Goal: Information Seeking & Learning: Learn about a topic

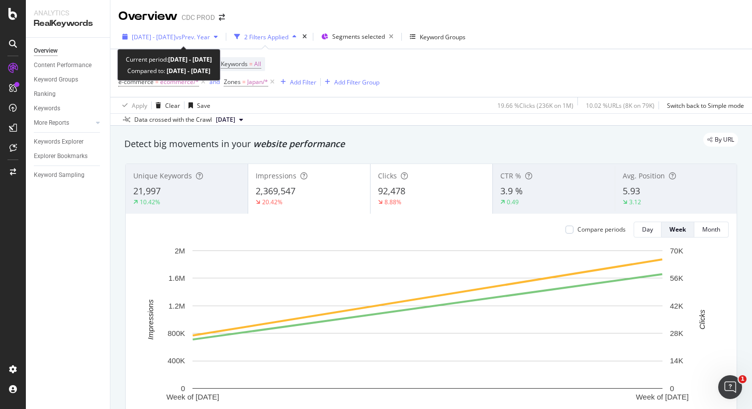
click at [176, 34] on span "[DATE] - [DATE]" at bounding box center [154, 37] width 44 height 8
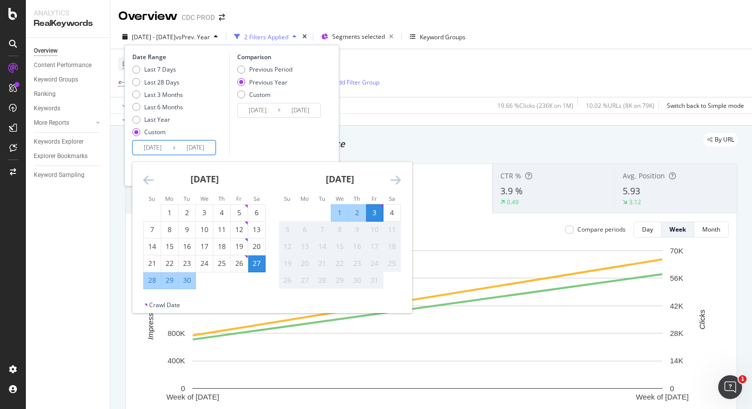
click at [163, 144] on input "[DATE]" at bounding box center [153, 148] width 40 height 14
click at [257, 269] on div "27" at bounding box center [256, 264] width 17 height 16
click at [392, 212] on div "4" at bounding box center [392, 213] width 17 height 10
type input "[DATE]"
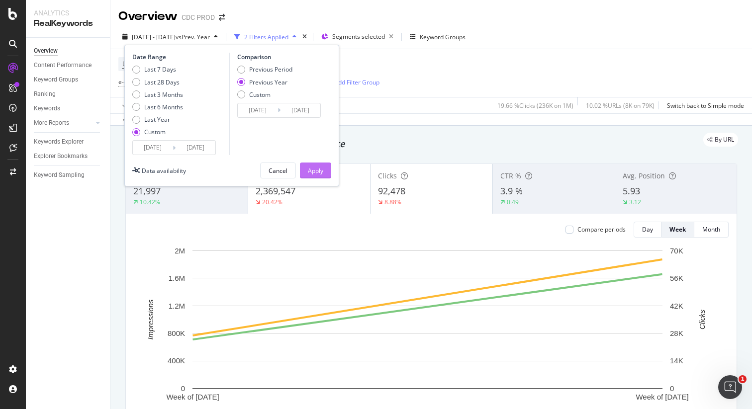
click at [318, 171] on div "Apply" at bounding box center [315, 171] width 15 height 8
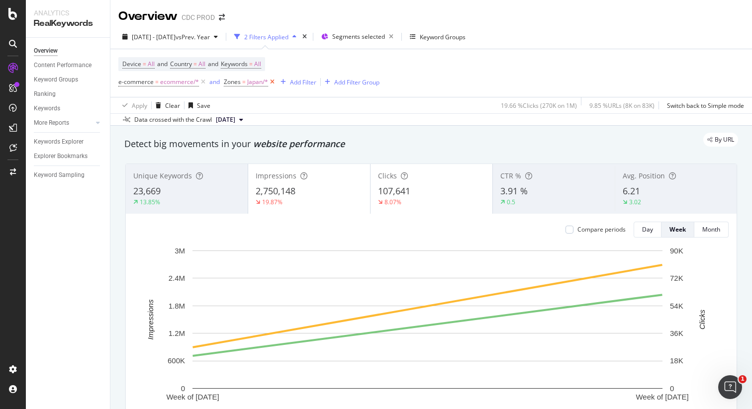
click at [272, 82] on icon at bounding box center [272, 82] width 8 height 10
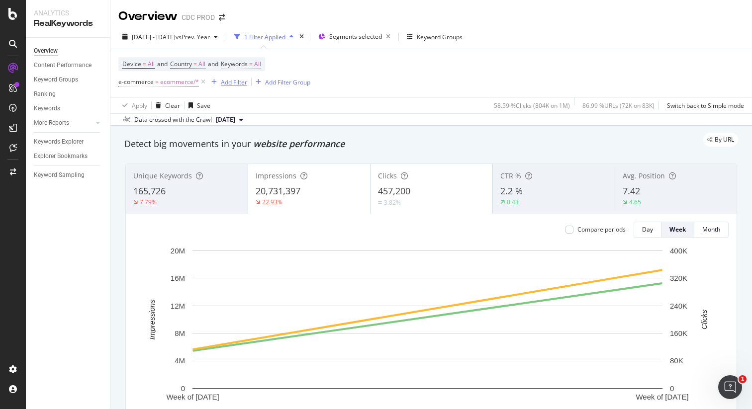
click at [232, 81] on div "Add Filter" at bounding box center [234, 82] width 26 height 8
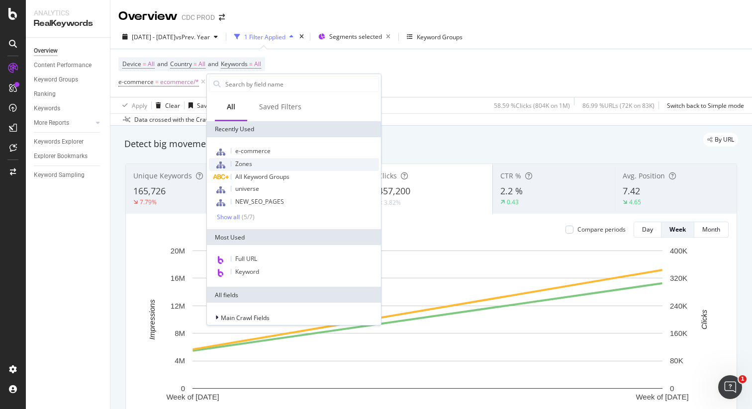
click at [257, 162] on div "Zones" at bounding box center [294, 164] width 170 height 13
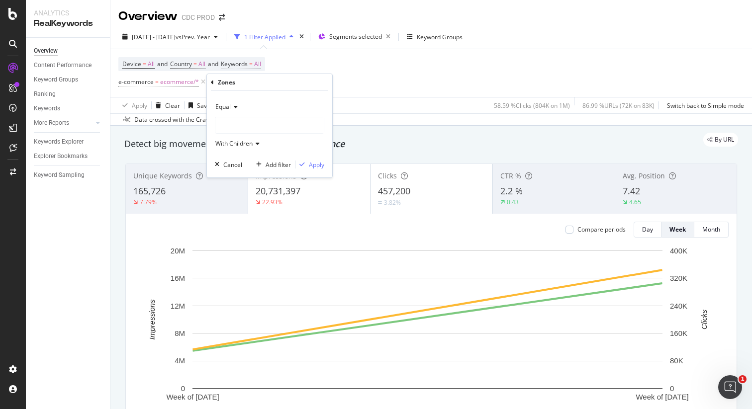
click at [236, 122] on div at bounding box center [269, 125] width 108 height 16
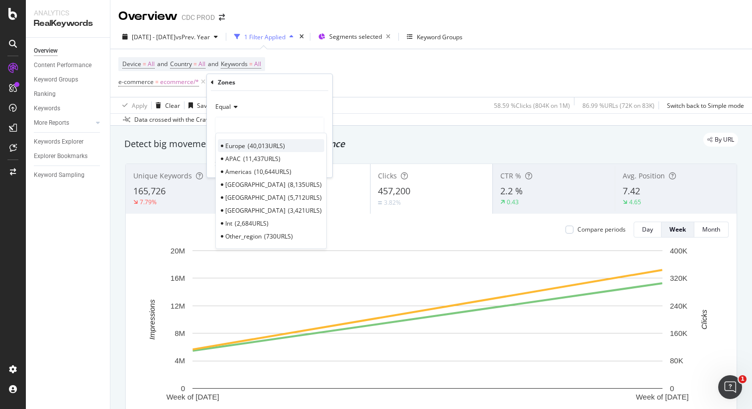
click at [261, 142] on span "40,013 URLS" at bounding box center [266, 146] width 37 height 8
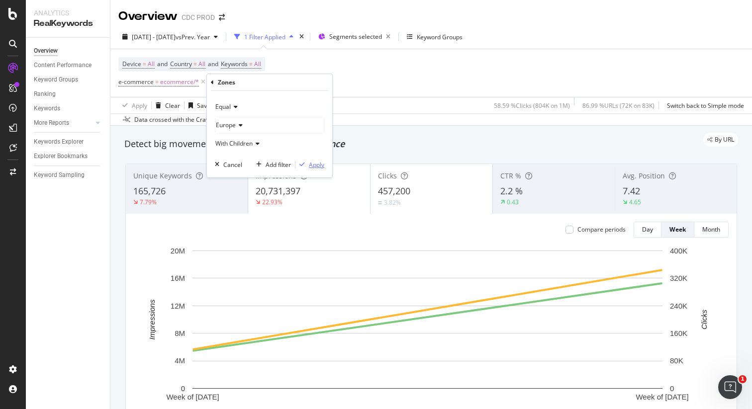
click at [315, 165] on div "Apply" at bounding box center [316, 165] width 15 height 8
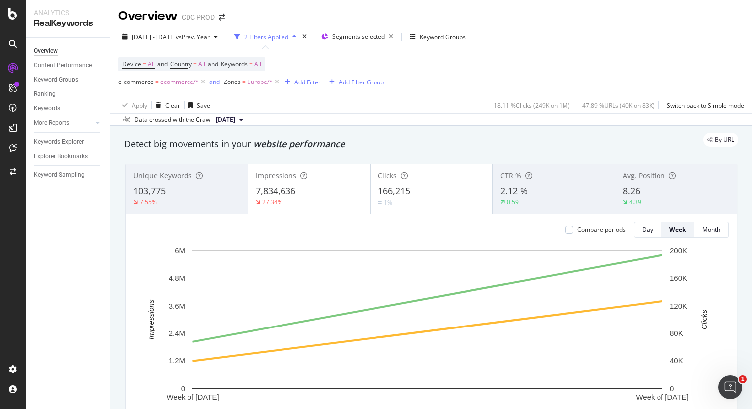
click at [252, 83] on span "Europe/*" at bounding box center [259, 82] width 25 height 14
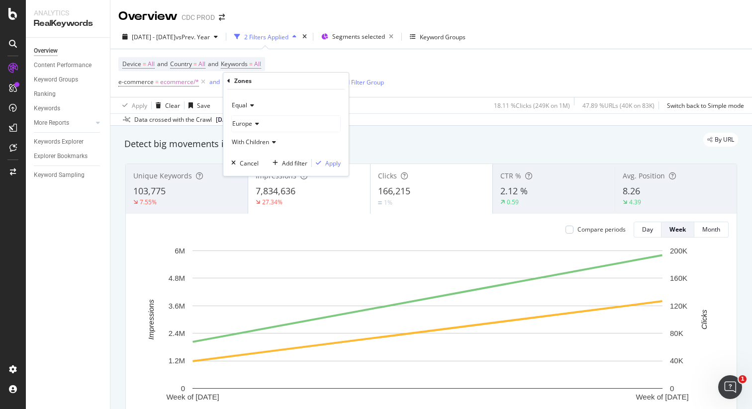
click at [248, 122] on span "Europe" at bounding box center [242, 123] width 20 height 8
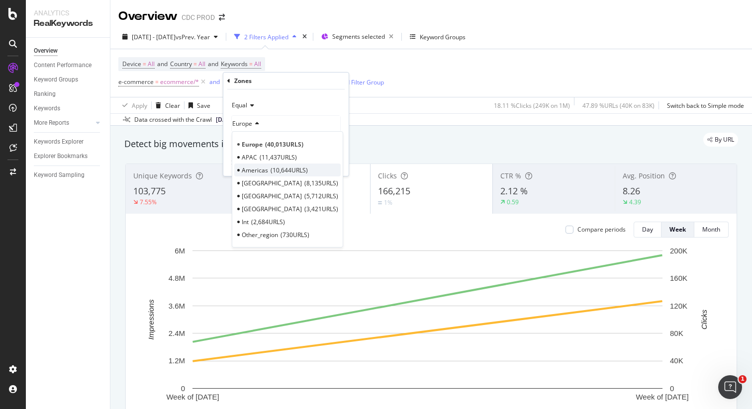
click at [274, 172] on span "10,644 URLS" at bounding box center [289, 170] width 37 height 8
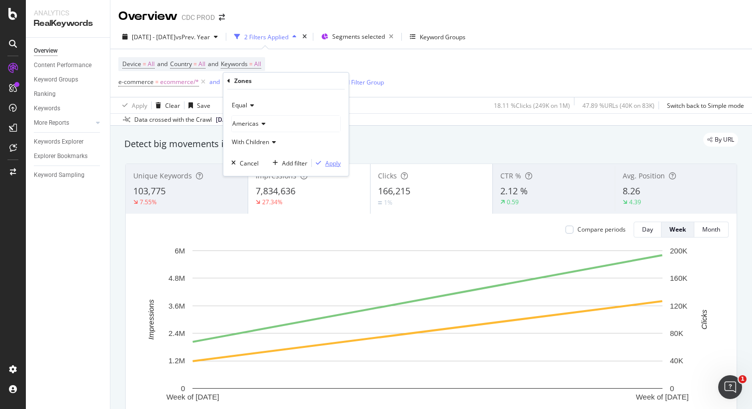
click at [337, 164] on div "Apply" at bounding box center [332, 163] width 15 height 8
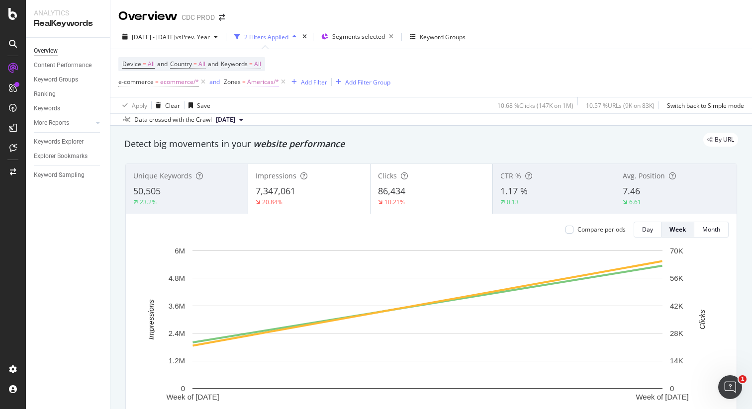
click at [266, 82] on span "Americas/*" at bounding box center [263, 82] width 32 height 14
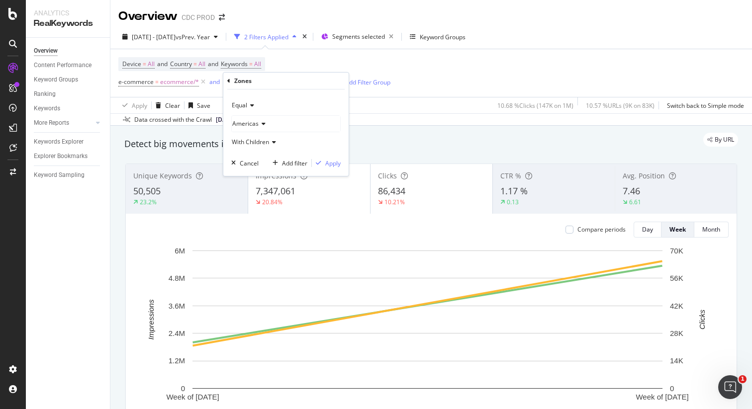
click at [259, 122] on icon at bounding box center [262, 124] width 7 height 6
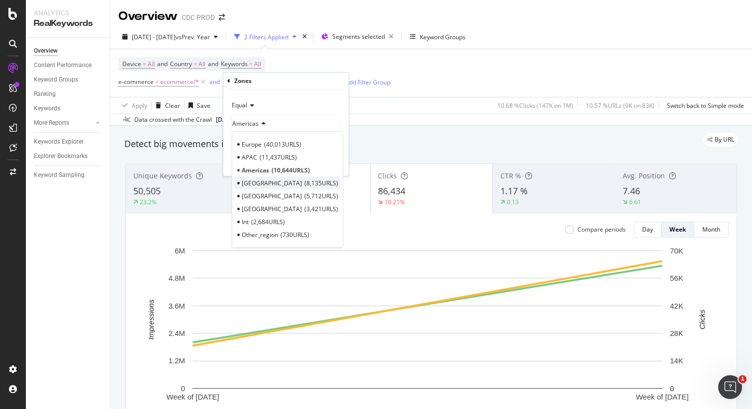
click at [304, 180] on span "8,135 URLS" at bounding box center [321, 183] width 34 height 8
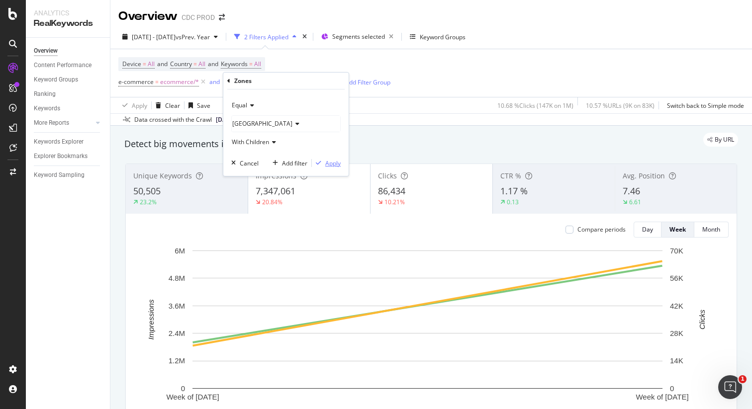
click at [338, 161] on div "Apply" at bounding box center [332, 163] width 15 height 8
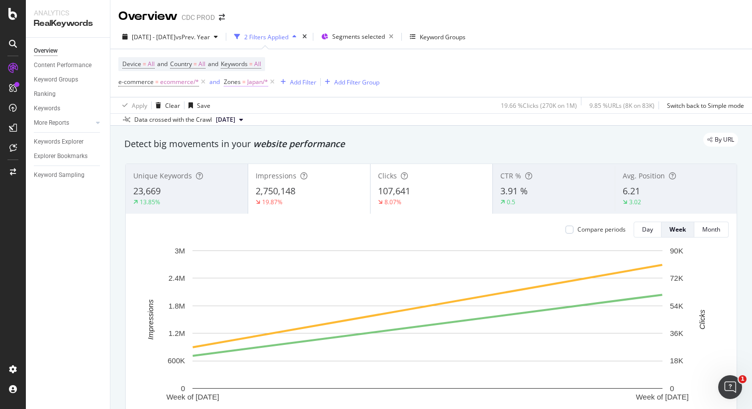
click at [257, 83] on span "Japan/*" at bounding box center [257, 82] width 21 height 14
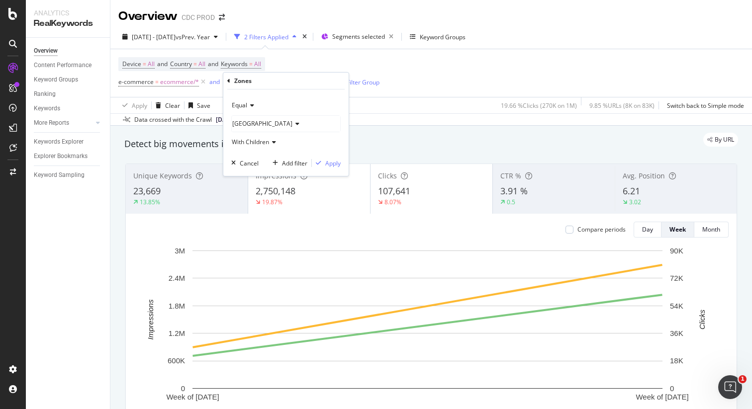
click at [252, 118] on div "[GEOGRAPHIC_DATA]" at bounding box center [286, 124] width 108 height 16
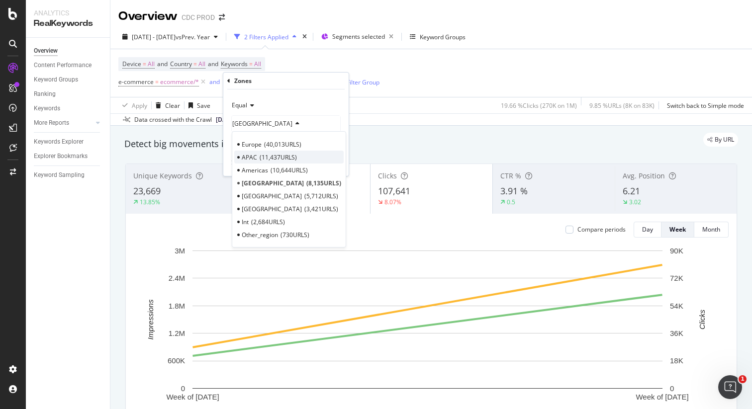
click at [261, 156] on span "11,437 URLS" at bounding box center [278, 157] width 37 height 8
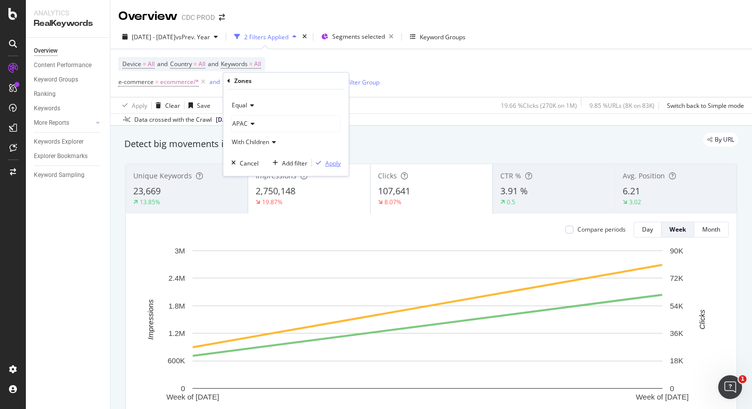
click at [326, 164] on div "Apply" at bounding box center [332, 163] width 15 height 8
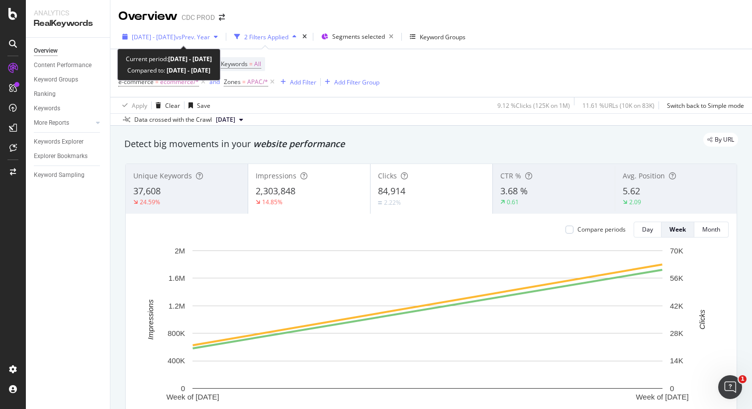
click at [210, 37] on span "vs Prev. Year" at bounding box center [193, 37] width 34 height 8
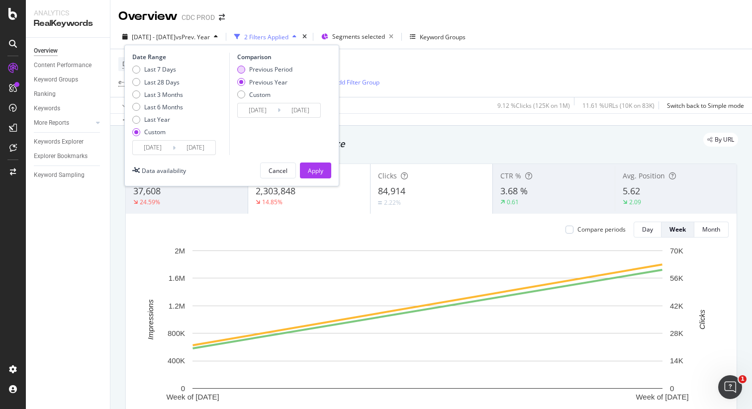
click at [277, 70] on div "Previous Period" at bounding box center [270, 69] width 43 height 8
type input "[DATE]"
click at [316, 174] on div "Apply" at bounding box center [315, 171] width 15 height 8
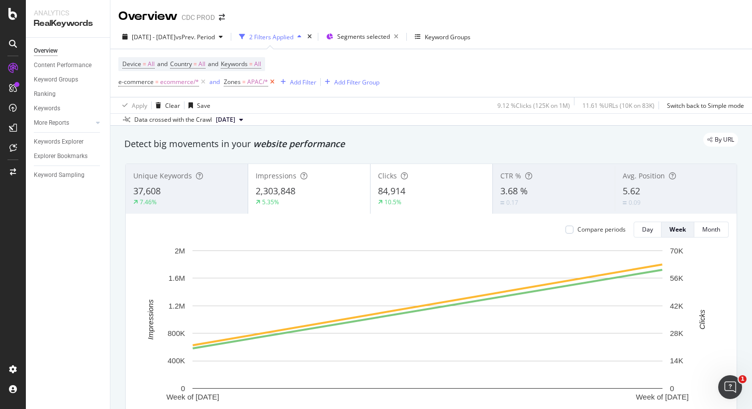
click at [270, 83] on icon at bounding box center [272, 82] width 8 height 10
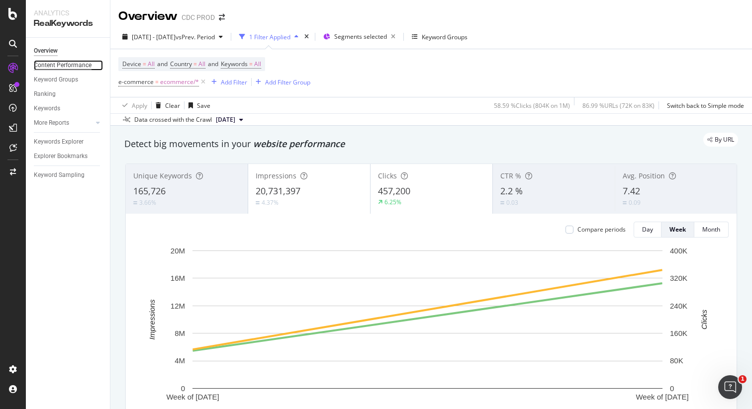
click at [76, 67] on div "Content Performance" at bounding box center [63, 65] width 58 height 10
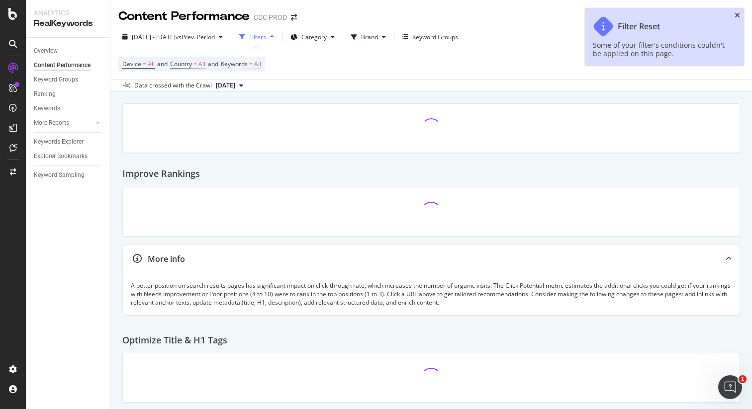
click at [738, 14] on icon "close toast" at bounding box center [737, 15] width 5 height 7
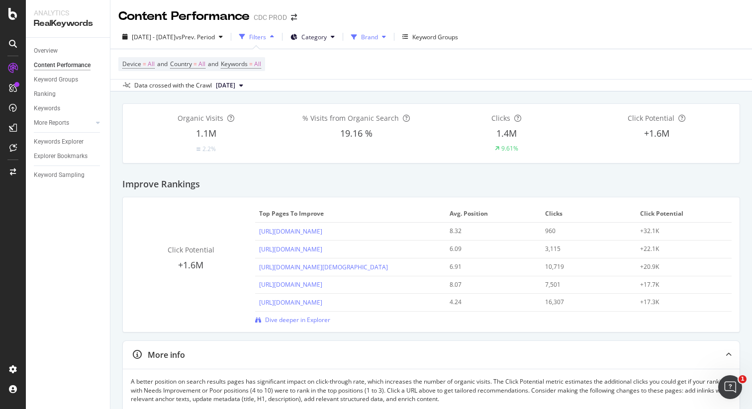
click at [378, 37] on span "Brand" at bounding box center [369, 37] width 17 height 8
click at [402, 21] on div "Content Performance CDC PROD" at bounding box center [431, 12] width 642 height 25
click at [327, 41] on span "Category" at bounding box center [313, 37] width 25 height 8
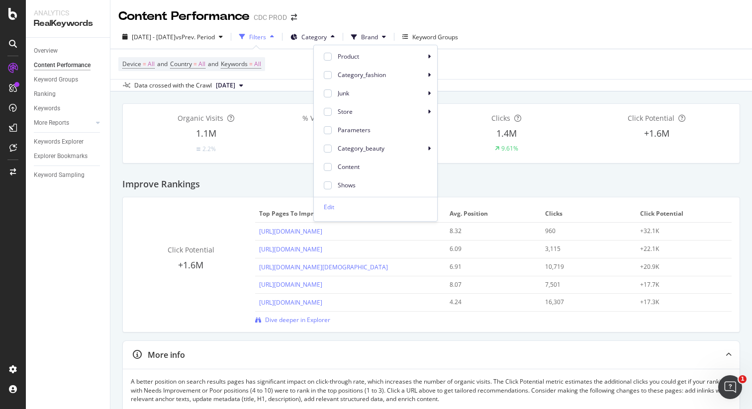
click at [391, 7] on div "Content Performance CDC PROD" at bounding box center [431, 12] width 642 height 25
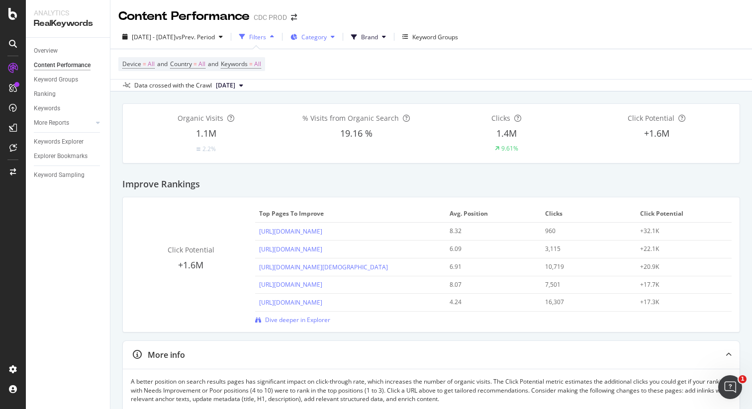
click at [327, 39] on span "Category" at bounding box center [313, 37] width 25 height 8
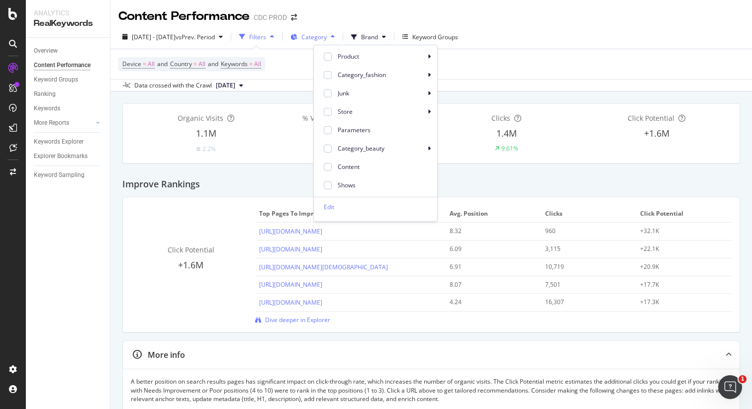
click at [297, 36] on icon at bounding box center [294, 37] width 7 height 6
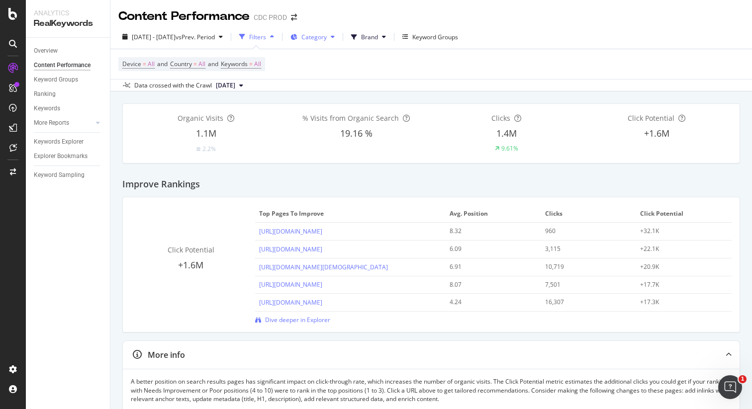
click at [297, 36] on icon at bounding box center [294, 37] width 7 height 6
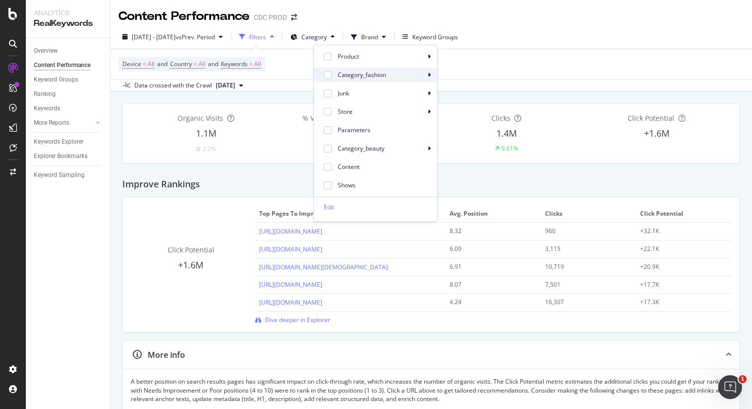
click at [357, 74] on span "Category_fashion" at bounding box center [382, 75] width 88 height 9
click at [331, 75] on div at bounding box center [328, 75] width 8 height 8
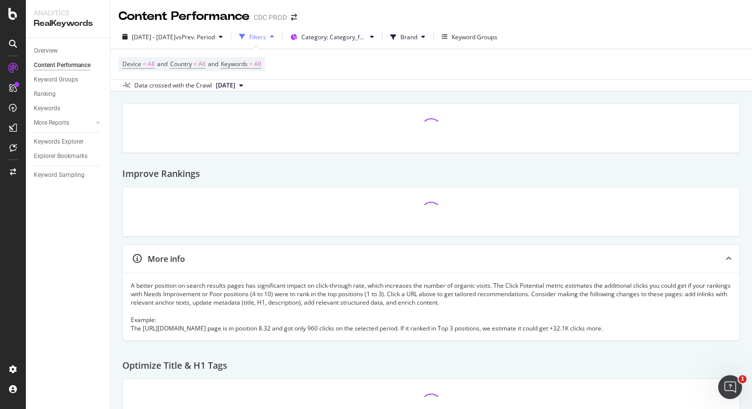
click at [573, 33] on div "[DATE] - [DATE] vs Prev. Period Filters Category: Category_fashion/* Brand Keyw…" at bounding box center [431, 39] width 642 height 20
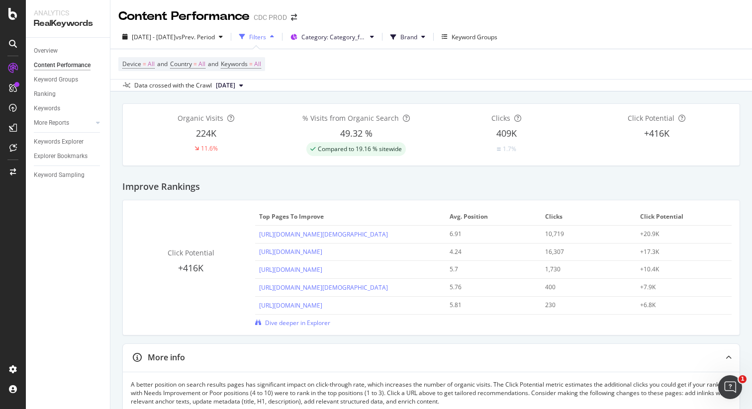
click at [235, 85] on span "[DATE]" at bounding box center [225, 85] width 19 height 9
click at [365, 70] on div "Device = All and Country = All and Keywords = All" at bounding box center [431, 64] width 626 height 30
click at [54, 122] on div "More Reports" at bounding box center [51, 123] width 35 height 10
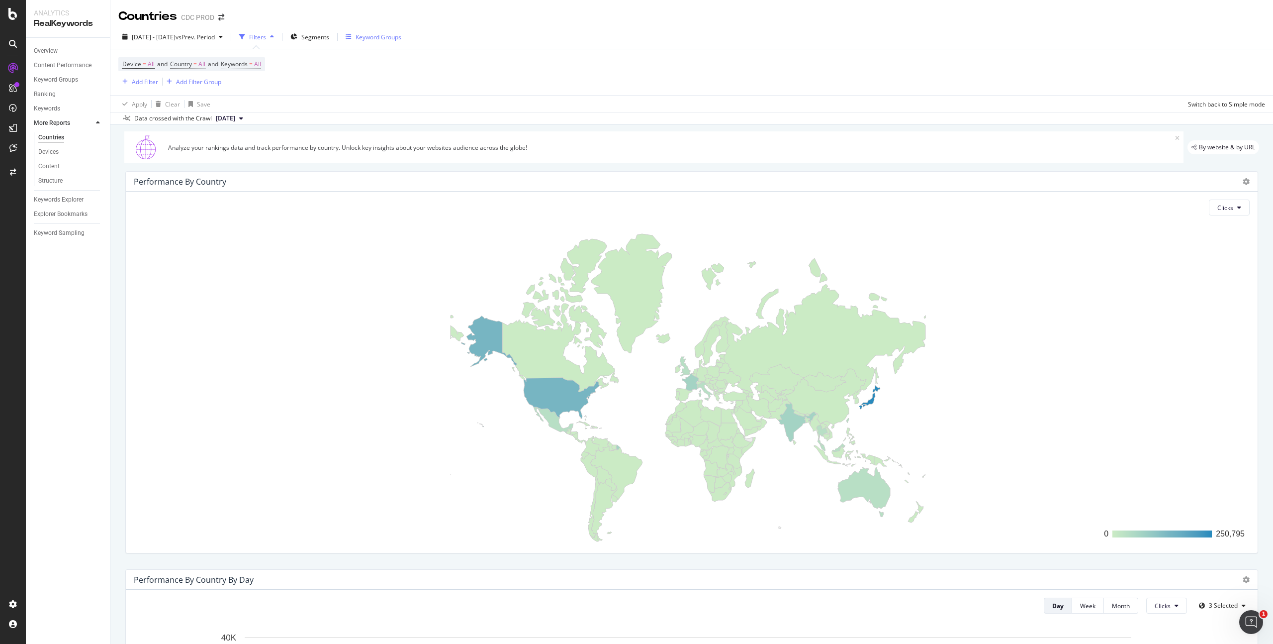
click at [394, 36] on div "Keyword Groups" at bounding box center [379, 37] width 46 height 8
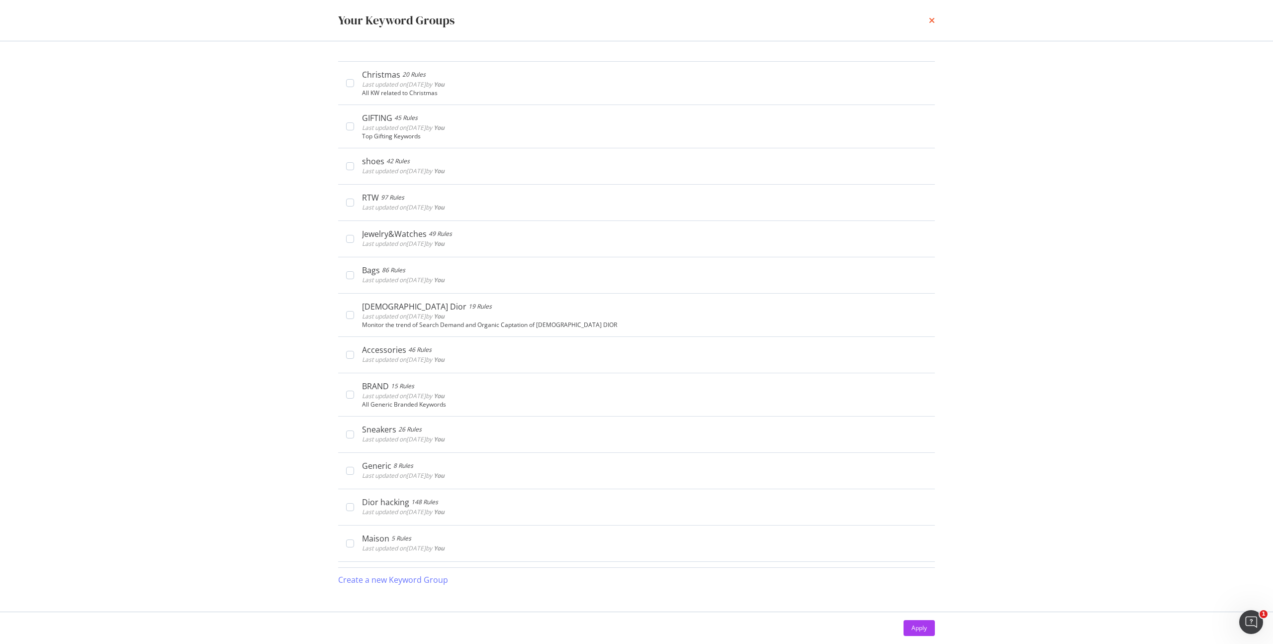
click at [752, 18] on icon "times" at bounding box center [932, 20] width 6 height 8
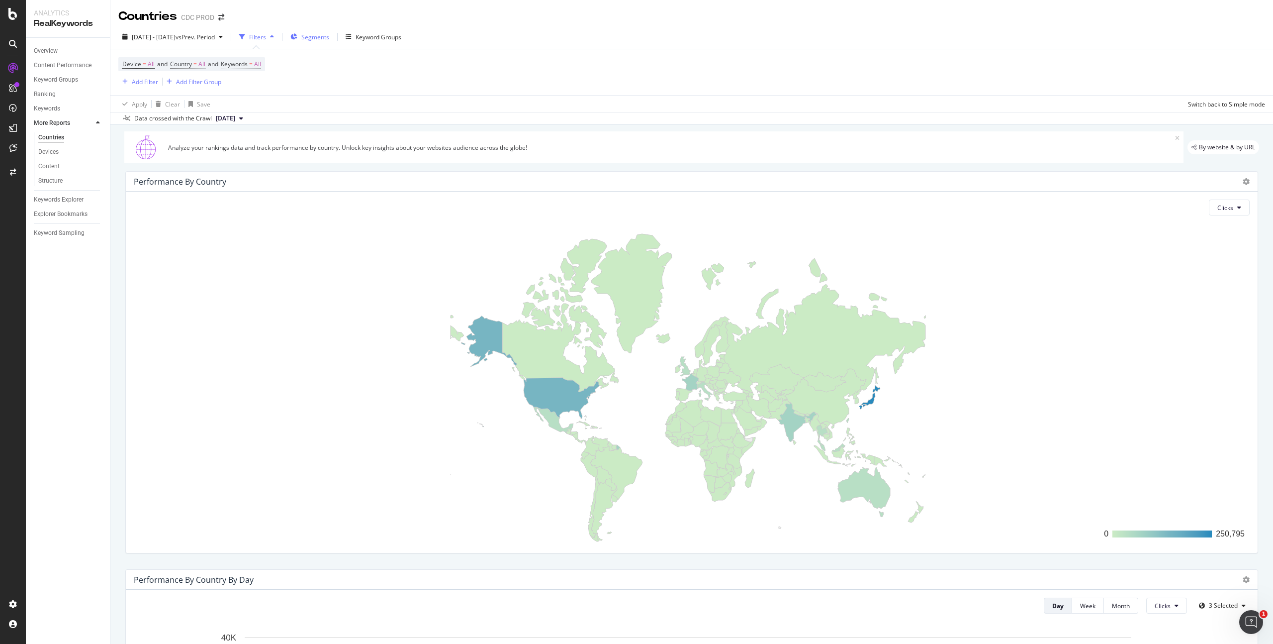
click at [327, 35] on div "Segments" at bounding box center [310, 36] width 39 height 15
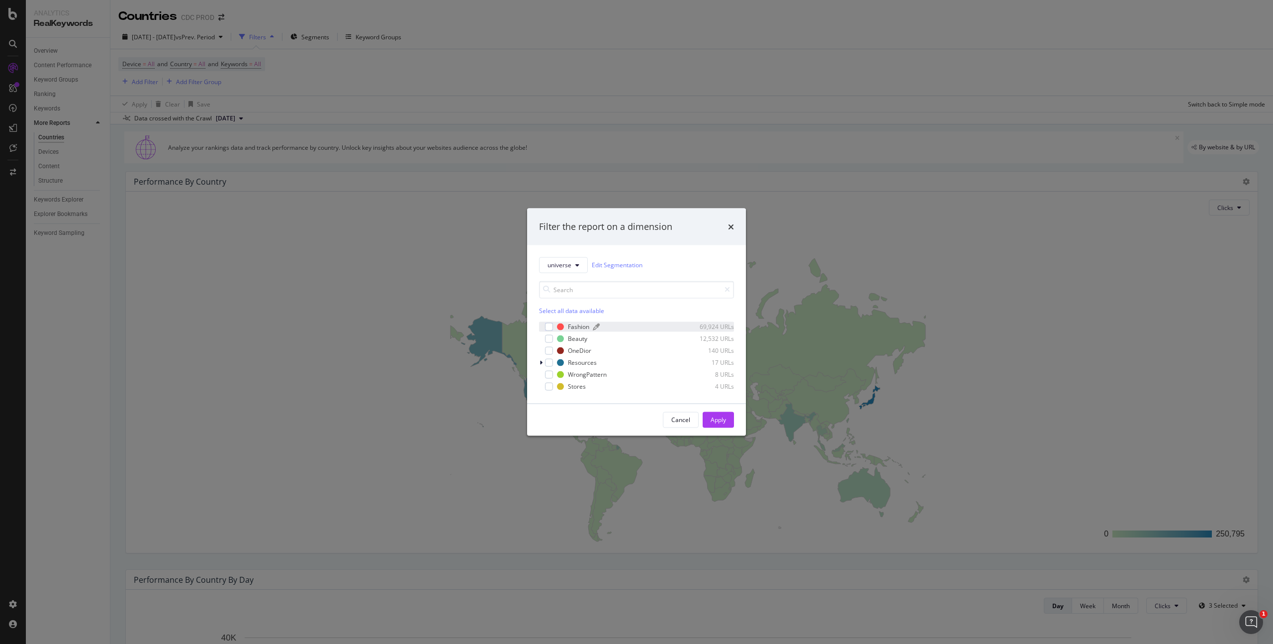
click at [574, 325] on div "Fashion" at bounding box center [578, 326] width 21 height 8
click at [576, 349] on div "OneDior" at bounding box center [579, 350] width 23 height 8
click at [717, 409] on div "Apply" at bounding box center [718, 419] width 15 height 8
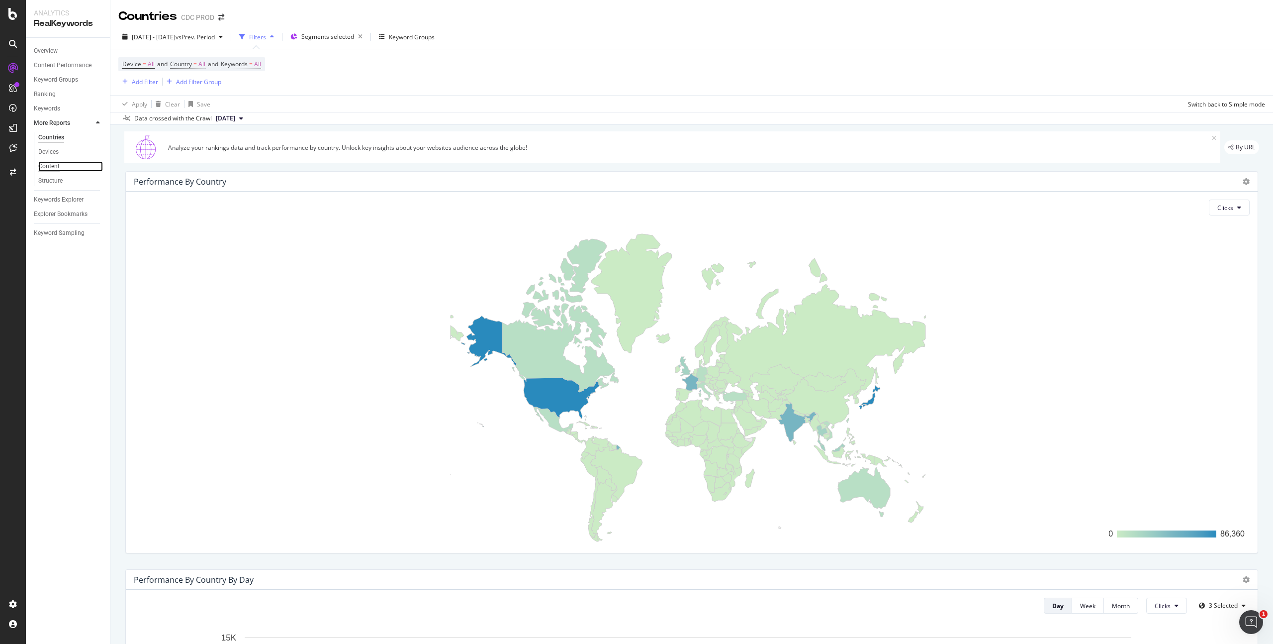
click at [49, 162] on div "Content" at bounding box center [48, 166] width 21 height 10
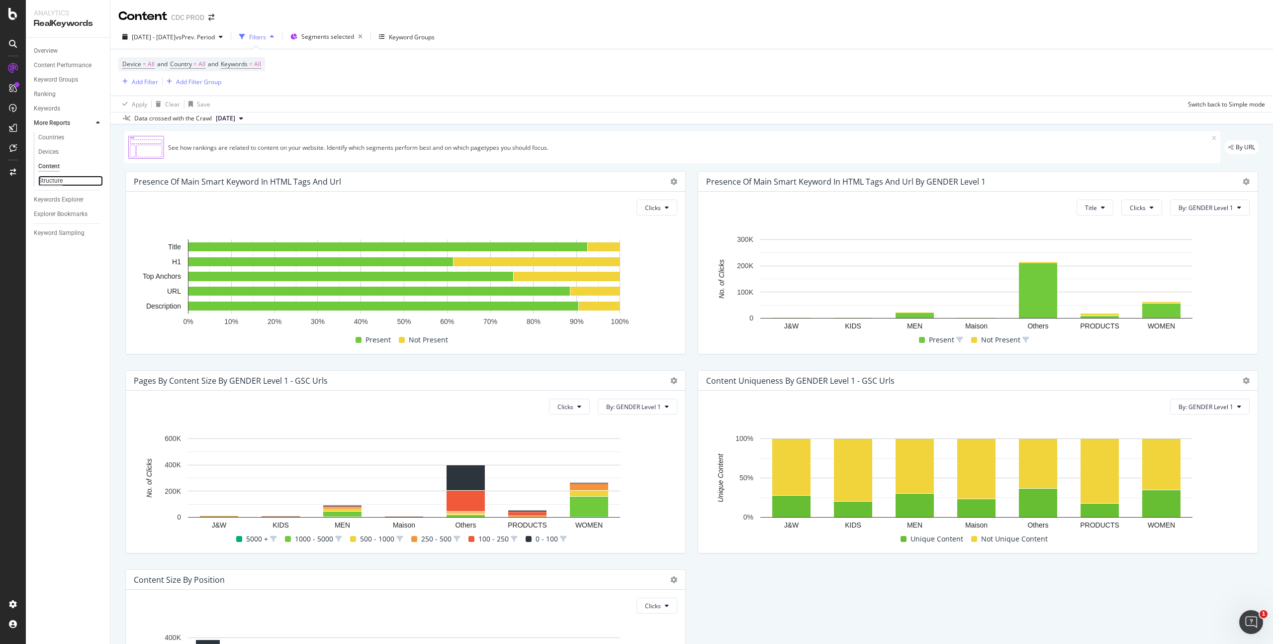
click at [57, 176] on div "Structure" at bounding box center [50, 181] width 24 height 10
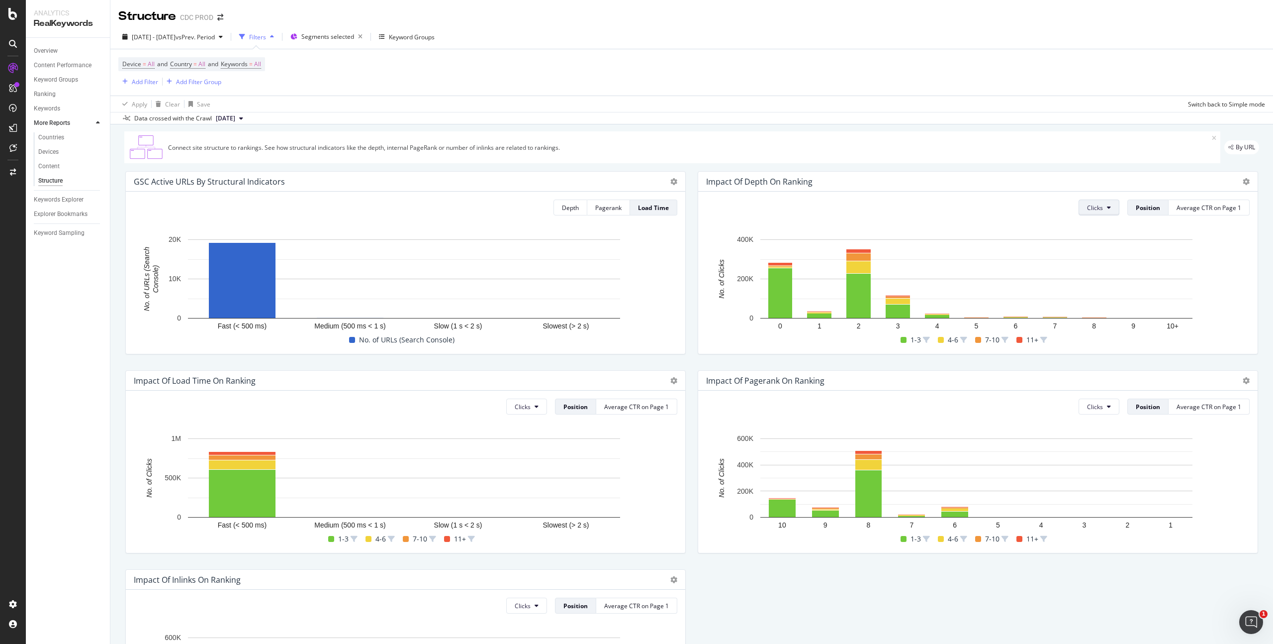
click at [752, 206] on button "Clicks" at bounding box center [1099, 207] width 41 height 16
click at [752, 227] on span "Rankings" at bounding box center [1100, 227] width 37 height 9
click at [752, 207] on div "Average CTR on Page 1" at bounding box center [1209, 207] width 65 height 8
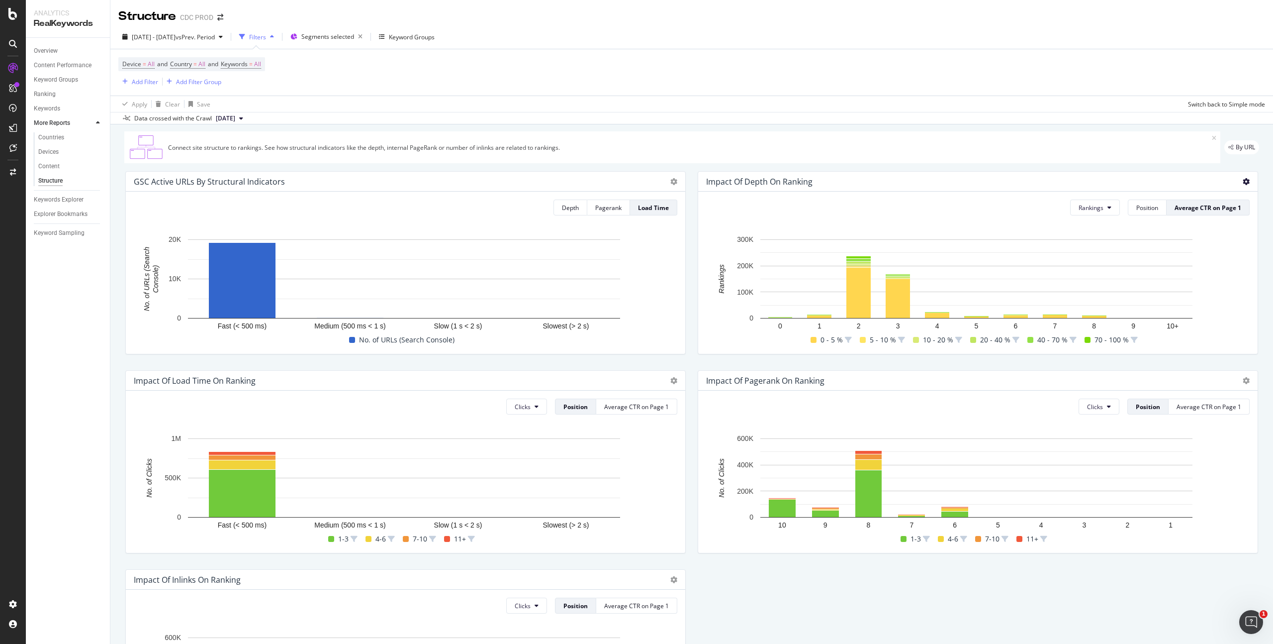
click at [752, 179] on icon at bounding box center [1246, 181] width 7 height 7
click at [752, 157] on div "Bar (by Percentage)" at bounding box center [1182, 163] width 106 height 14
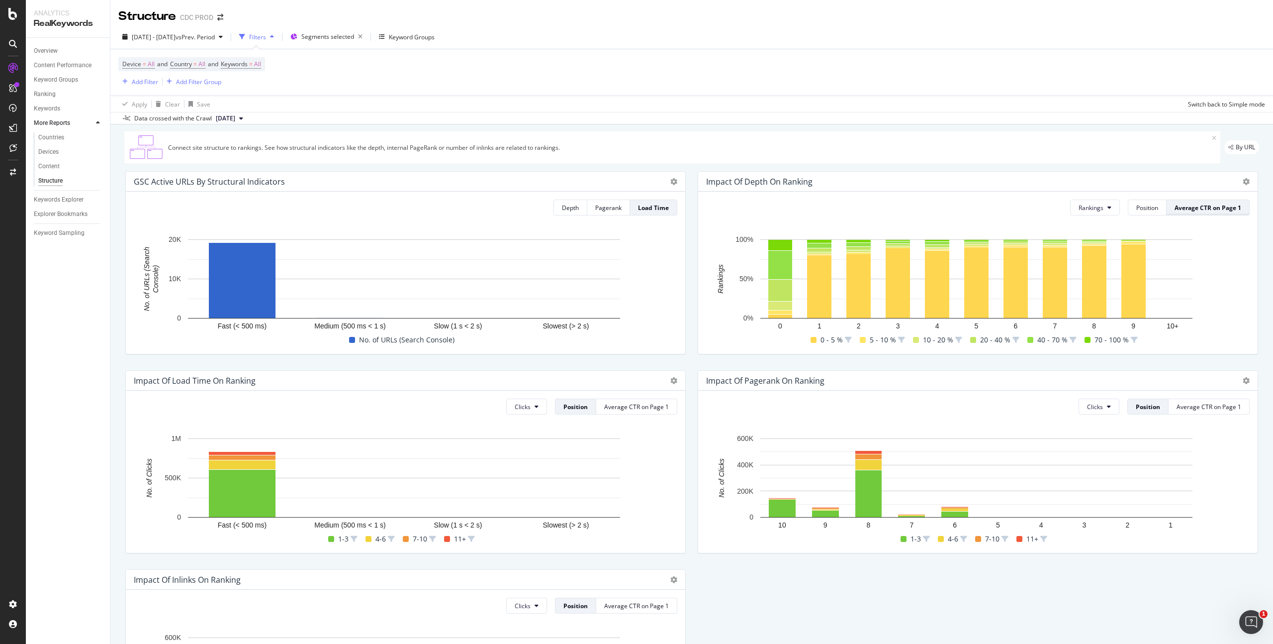
click at [752, 208] on div "Average CTR on Page 1" at bounding box center [1208, 207] width 67 height 8
click at [752, 206] on div "Position" at bounding box center [1148, 207] width 22 height 8
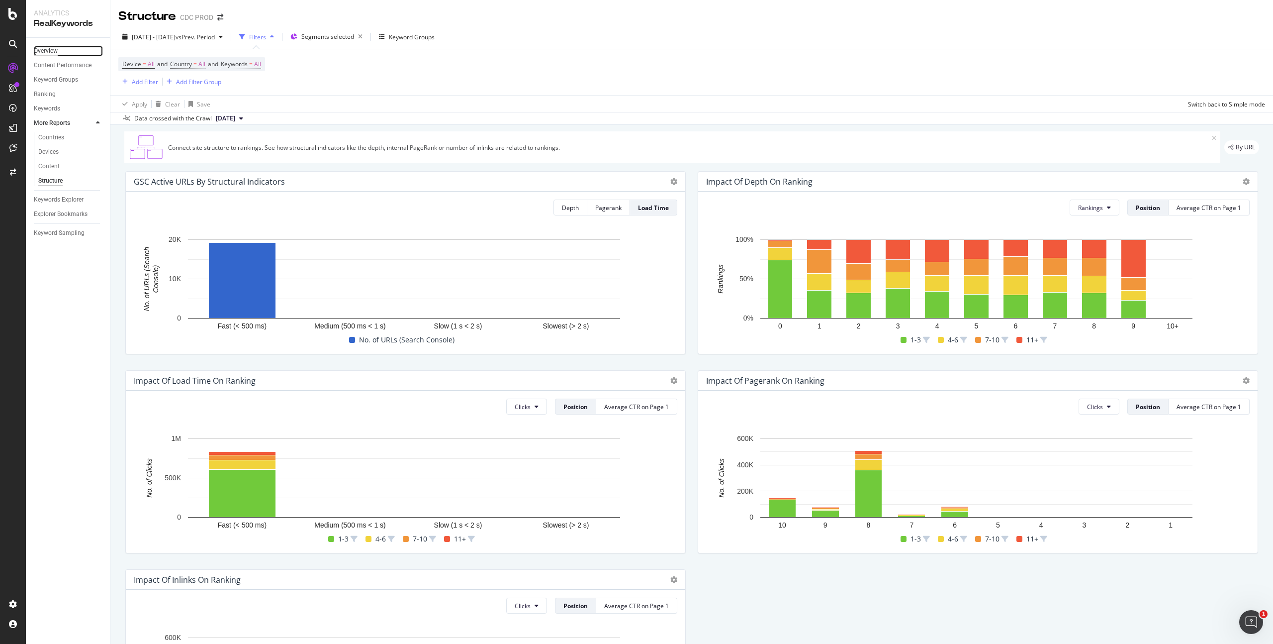
click at [48, 50] on div "Overview" at bounding box center [46, 51] width 24 height 10
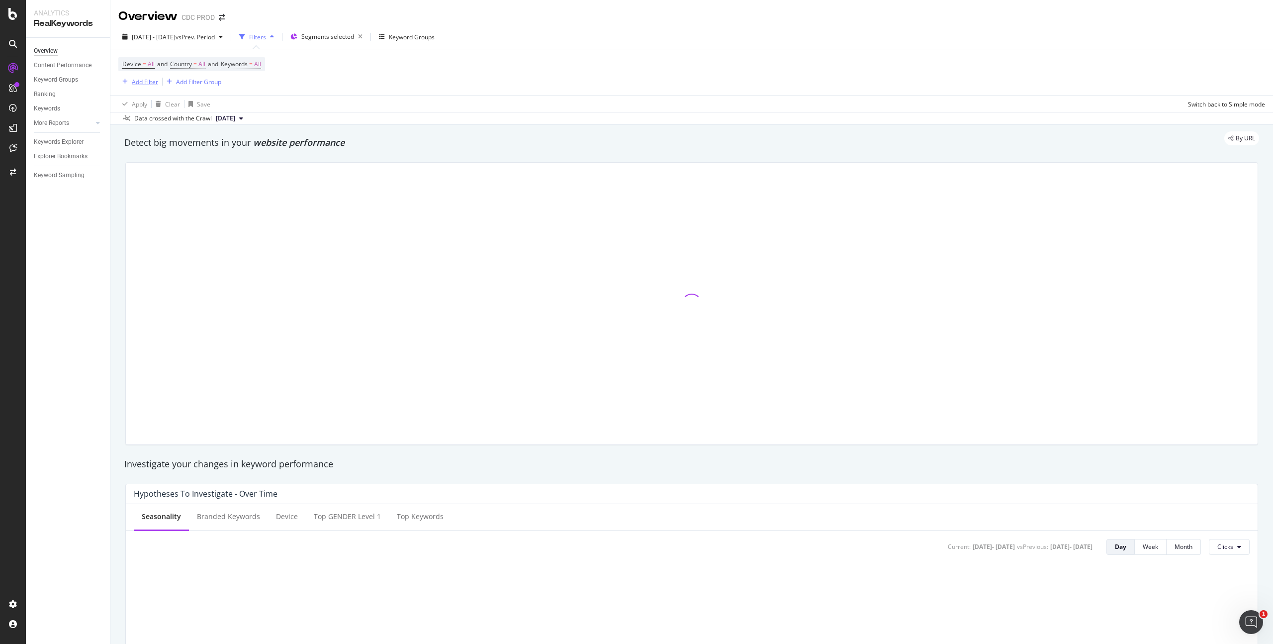
click at [151, 84] on div "Add Filter" at bounding box center [145, 82] width 26 height 8
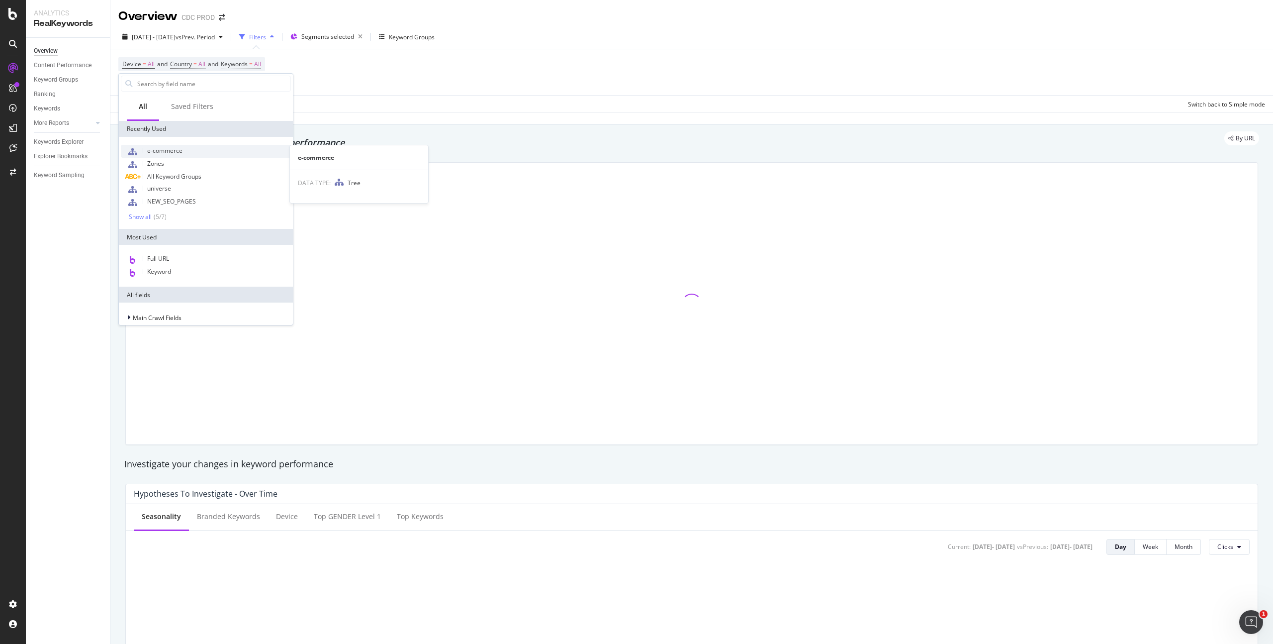
click at [172, 154] on span "e-commerce" at bounding box center [164, 150] width 35 height 8
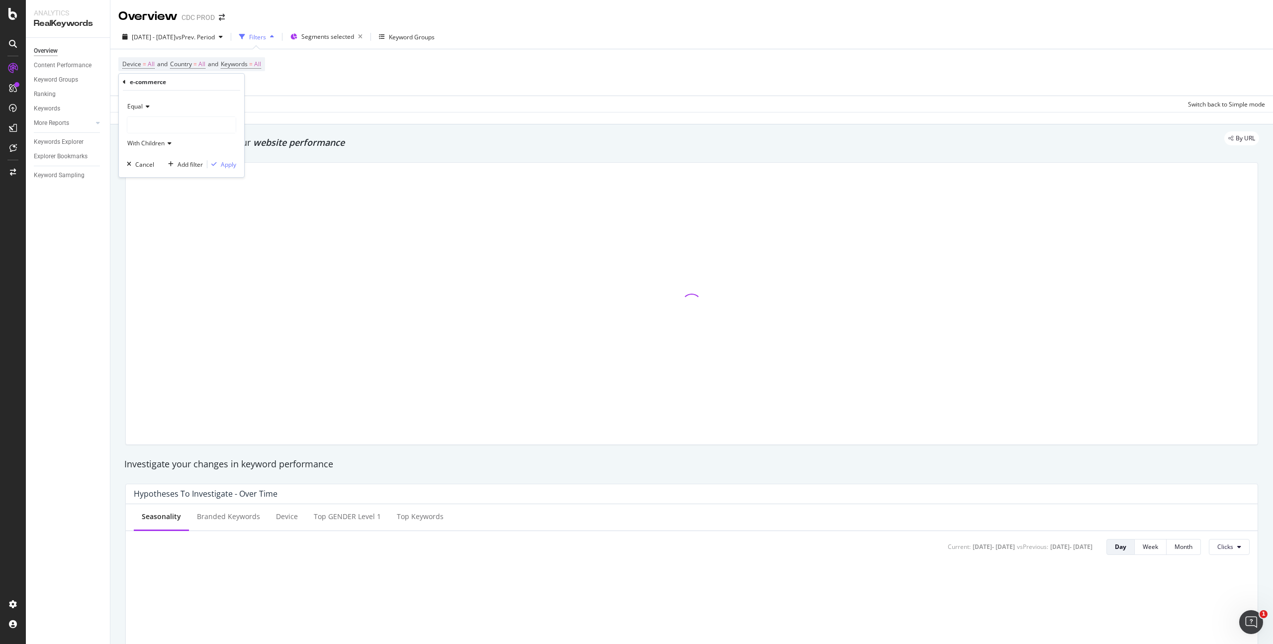
click at [152, 128] on div at bounding box center [181, 125] width 108 height 16
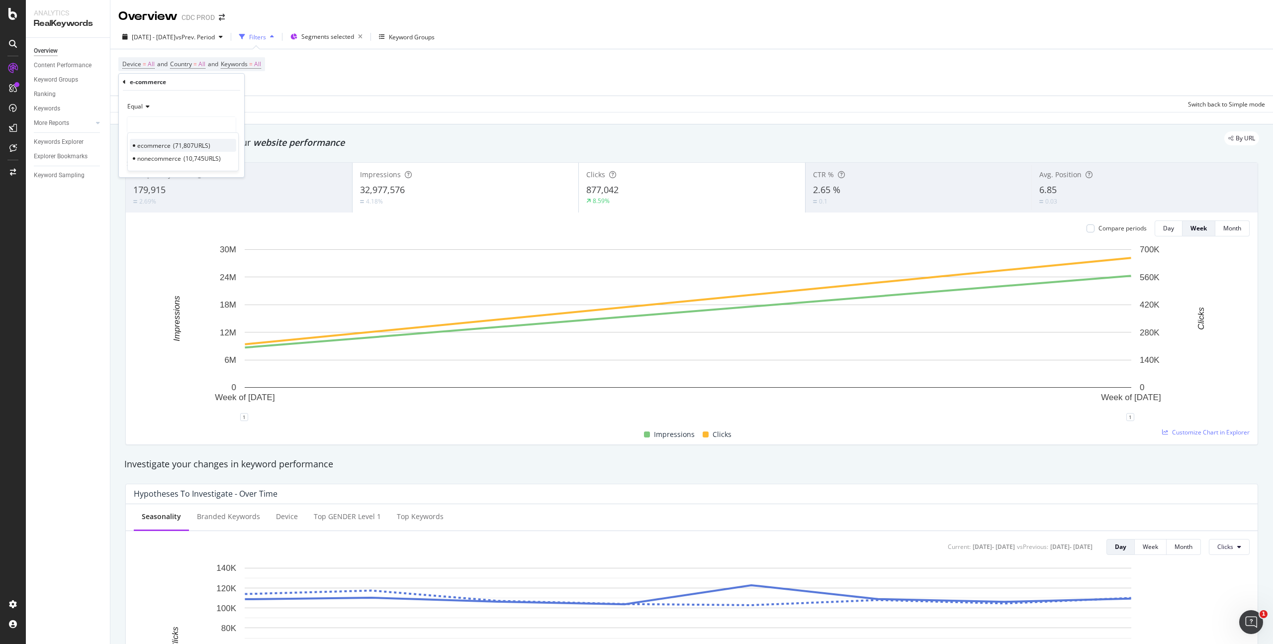
click at [155, 143] on span "ecommerce" at bounding box center [153, 145] width 33 height 8
drag, startPoint x: 228, startPoint y: 163, endPoint x: 411, endPoint y: 90, distance: 197.1
click at [228, 164] on div "Apply" at bounding box center [228, 164] width 15 height 8
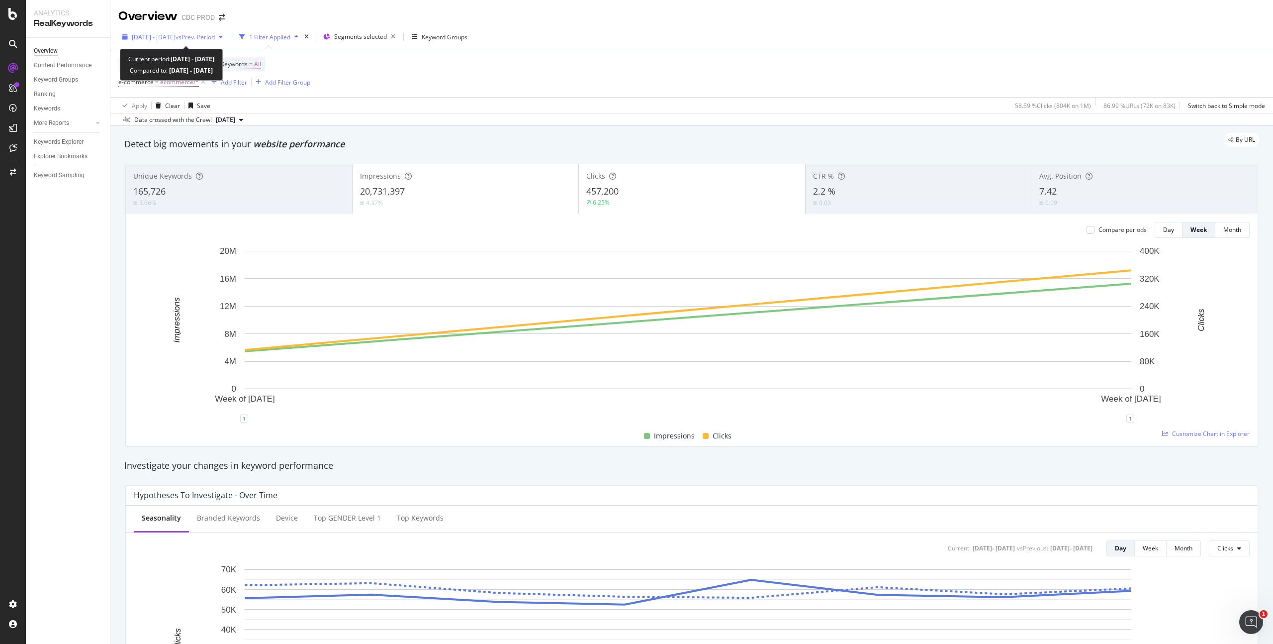
click at [176, 37] on span "[DATE] - [DATE]" at bounding box center [154, 37] width 44 height 8
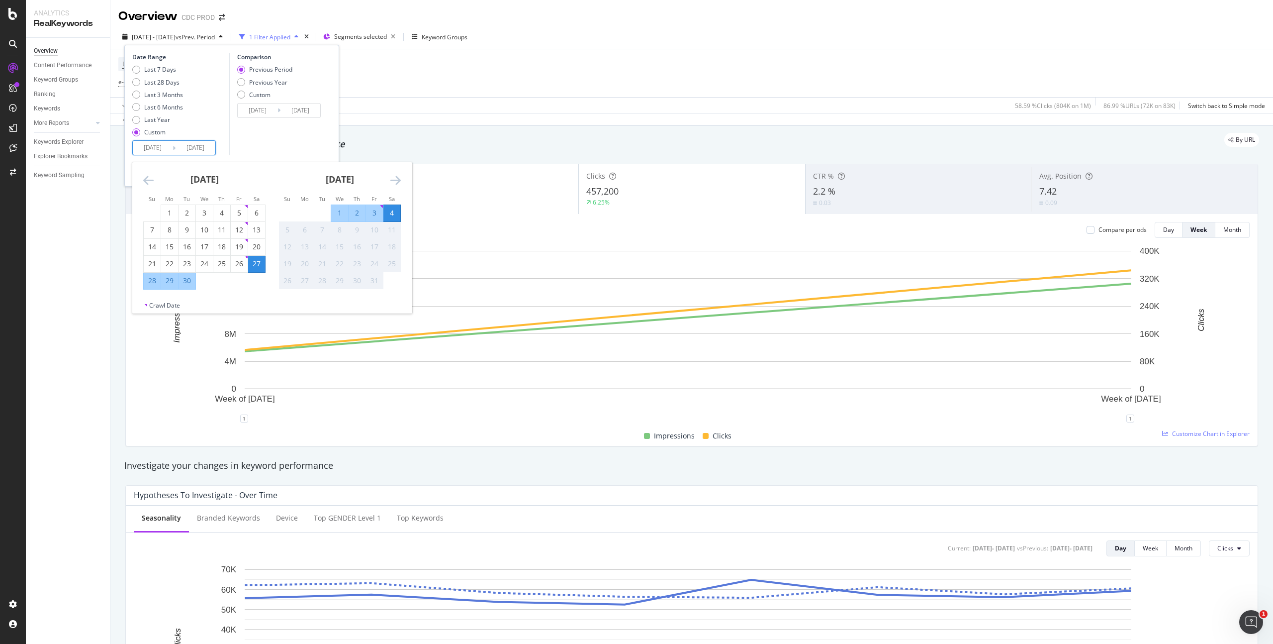
click at [160, 148] on input "[DATE]" at bounding box center [153, 148] width 40 height 14
click at [152, 278] on div "28" at bounding box center [152, 281] width 17 height 10
type input "[DATE]"
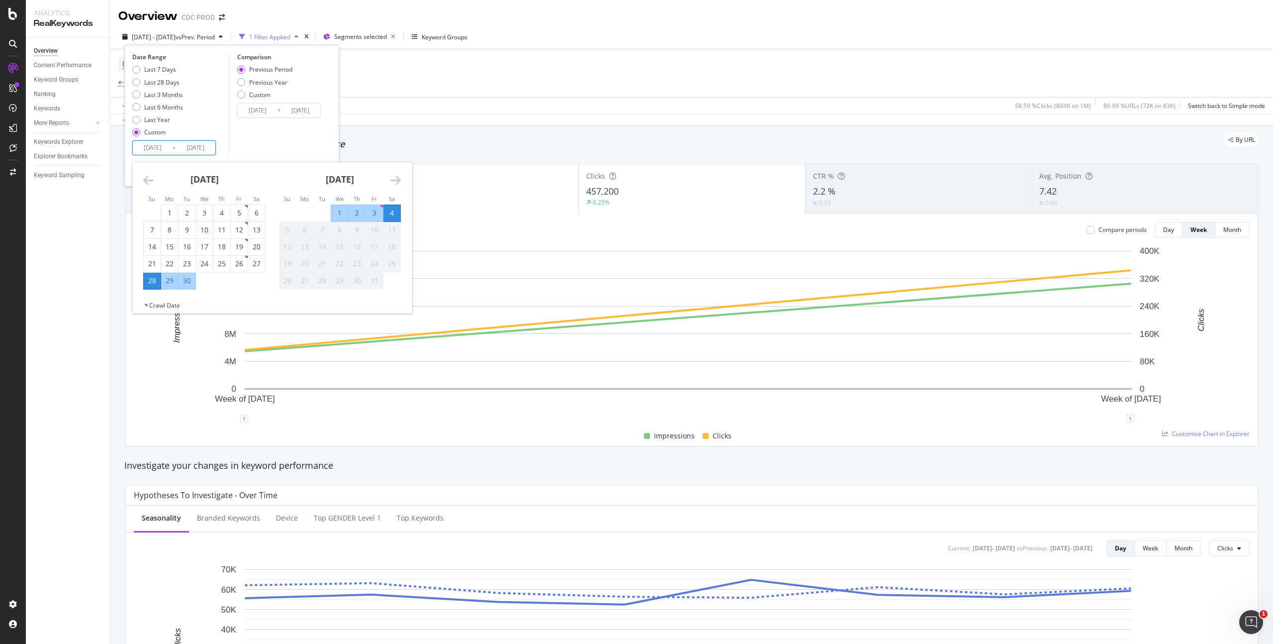
click at [392, 211] on div "4" at bounding box center [392, 213] width 17 height 10
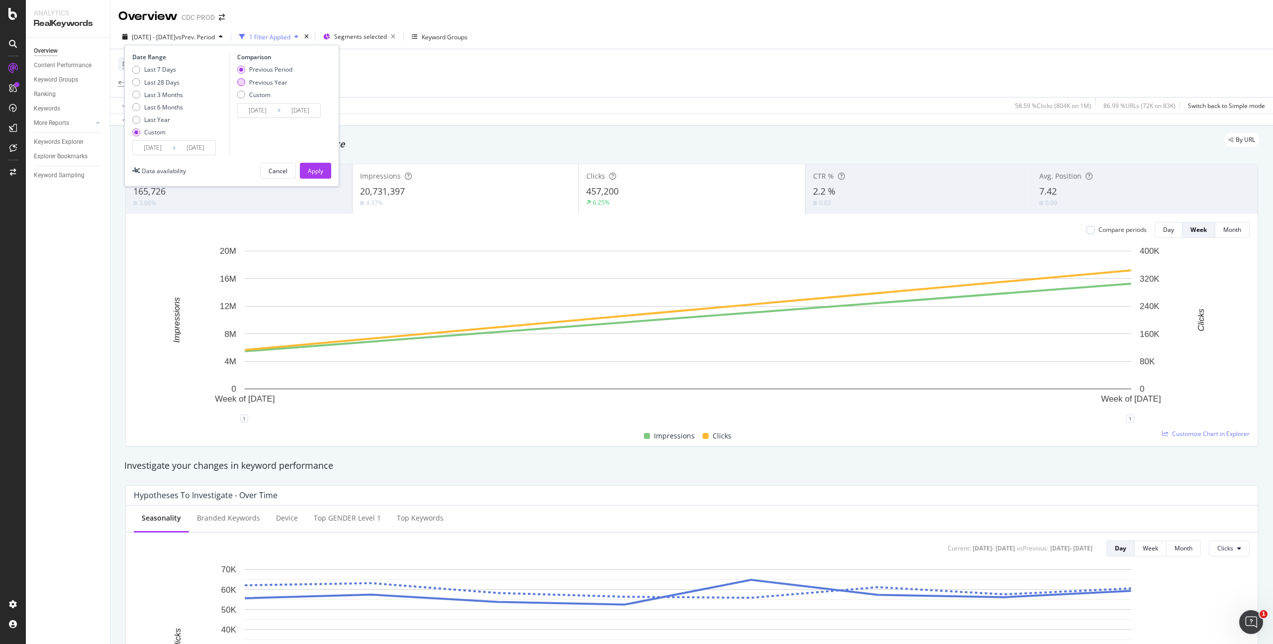
click at [272, 83] on div "Previous Year" at bounding box center [268, 82] width 38 height 8
type input "[DATE]"
click at [311, 168] on div "Apply" at bounding box center [315, 171] width 15 height 8
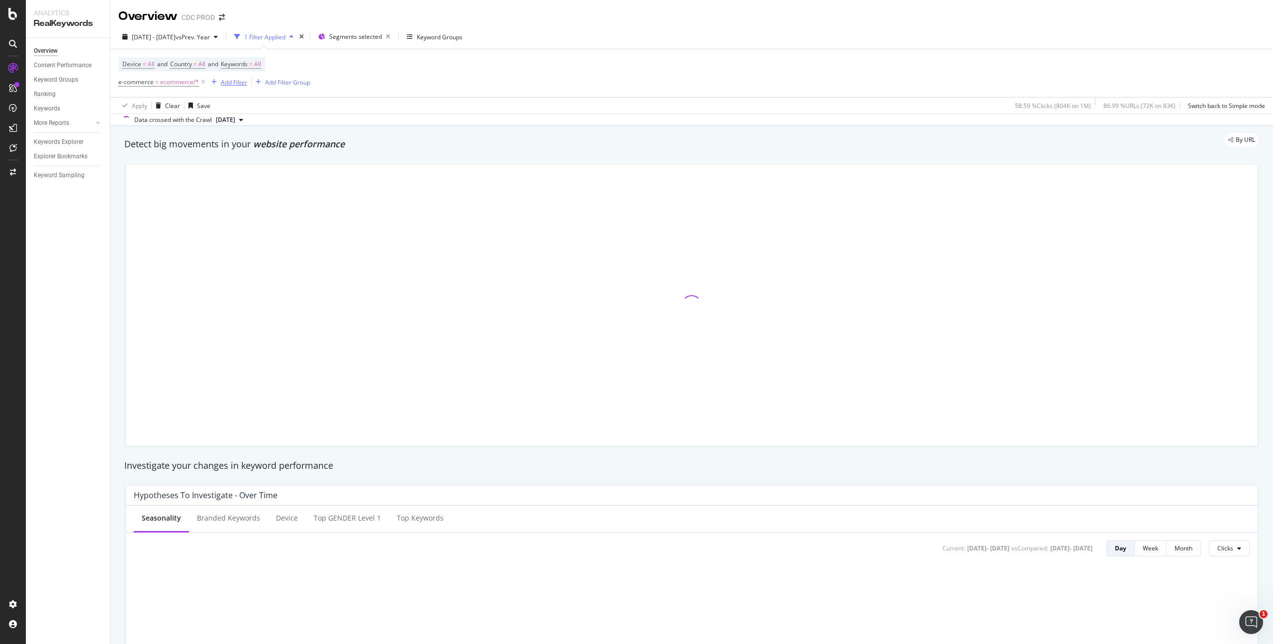
click at [230, 80] on div "Add Filter" at bounding box center [234, 82] width 26 height 8
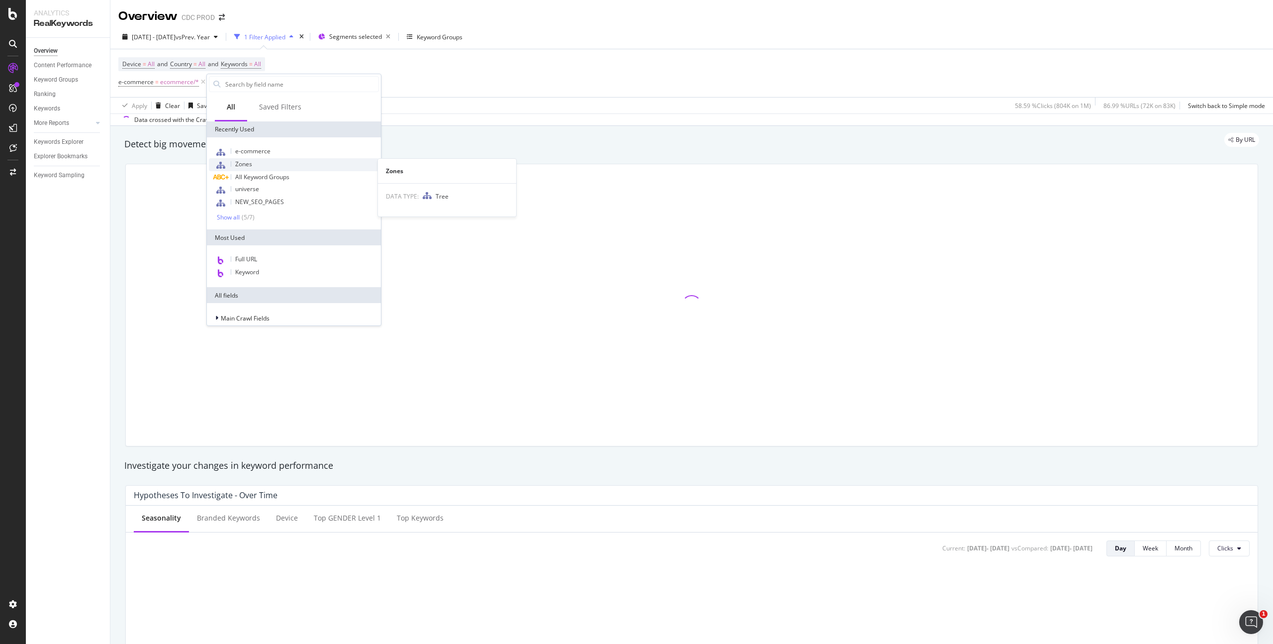
click at [262, 162] on div "Zones" at bounding box center [294, 164] width 170 height 13
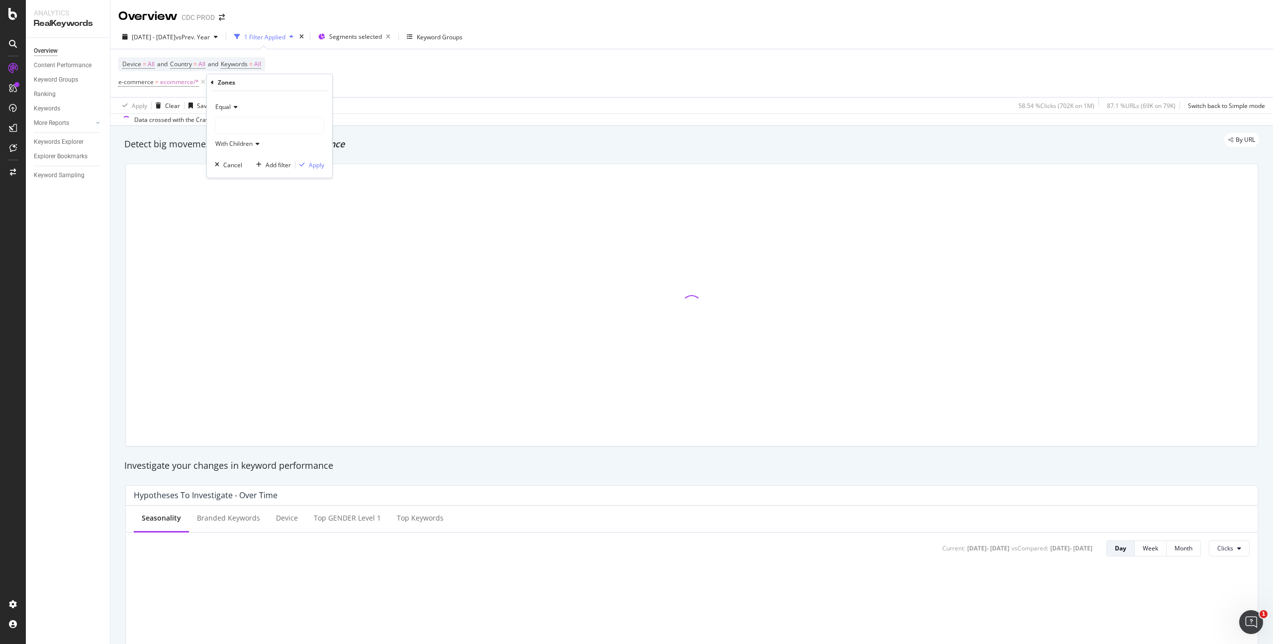
click at [243, 122] on div at bounding box center [269, 125] width 108 height 16
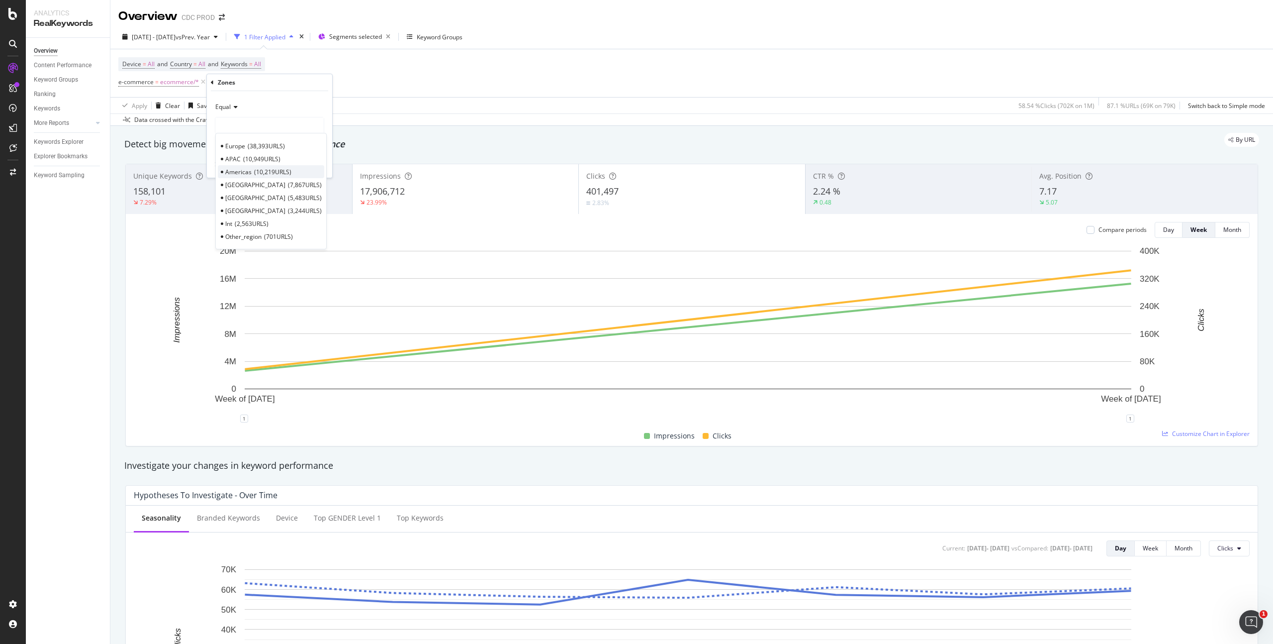
click at [251, 172] on div "Americas 10,219 URLS" at bounding box center [271, 171] width 106 height 13
click at [311, 166] on div "Apply" at bounding box center [316, 165] width 15 height 8
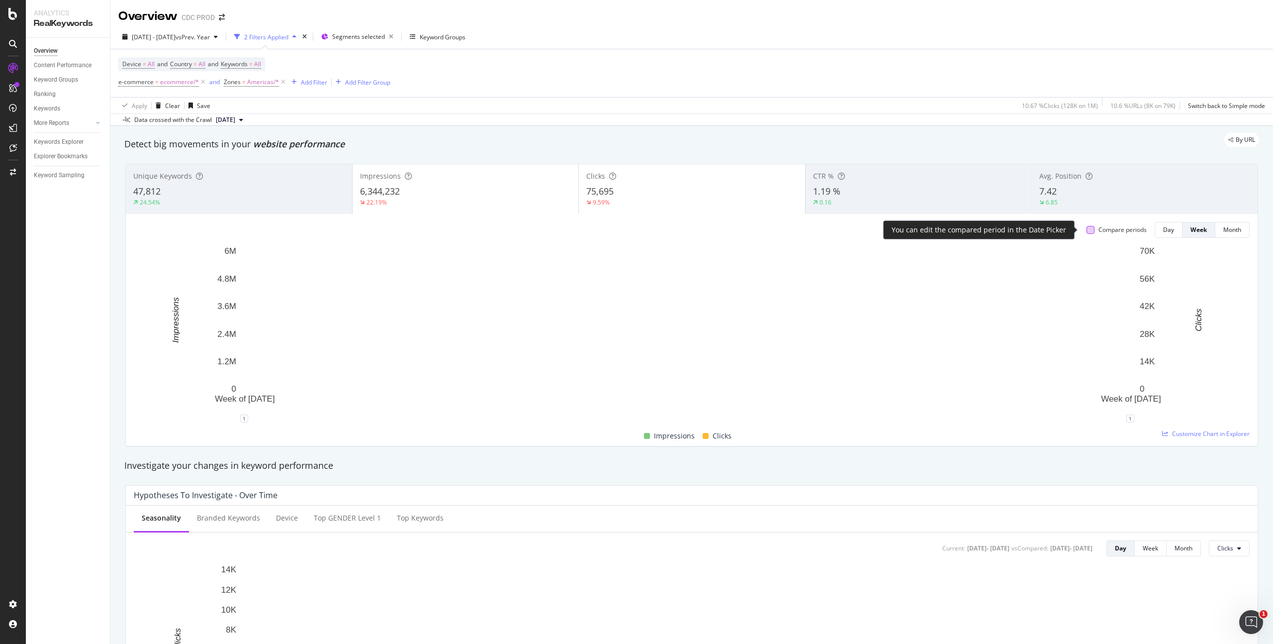
click at [752, 231] on div at bounding box center [1091, 230] width 8 height 8
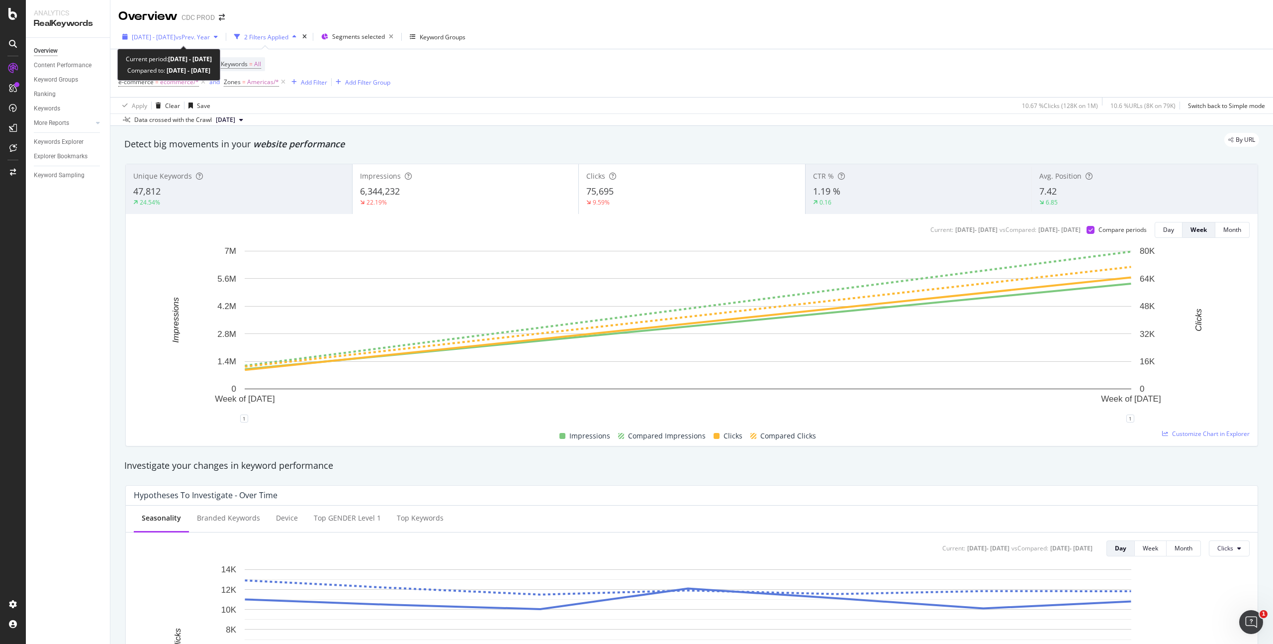
click at [176, 37] on span "[DATE] - [DATE]" at bounding box center [154, 37] width 44 height 8
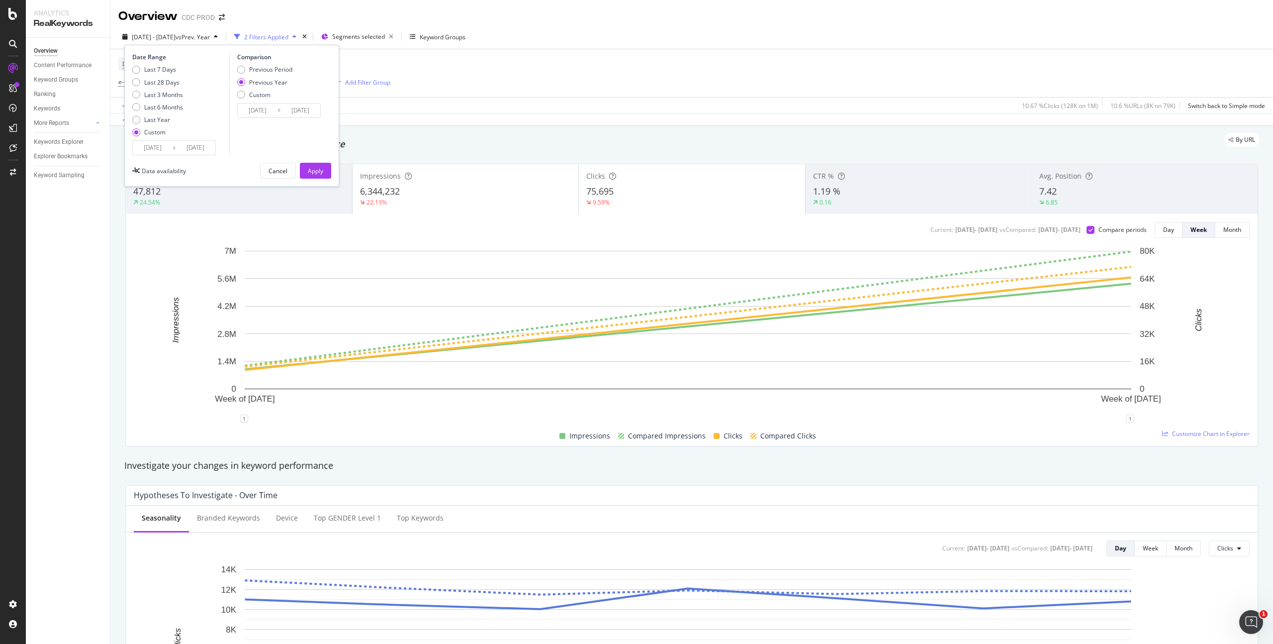
click at [713, 46] on div "[DATE] - [DATE] vs Prev. Year 2 Filters Applied Segments selected Keyword Group…" at bounding box center [691, 39] width 1163 height 20
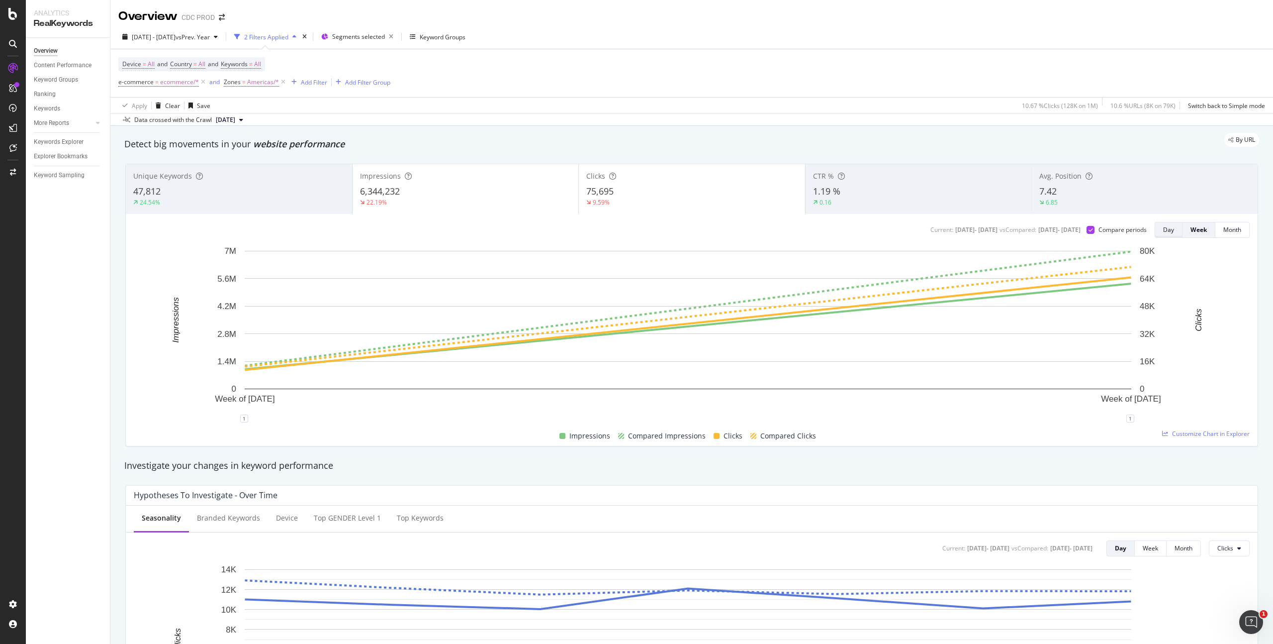
click at [752, 233] on div "Day" at bounding box center [1169, 229] width 11 height 8
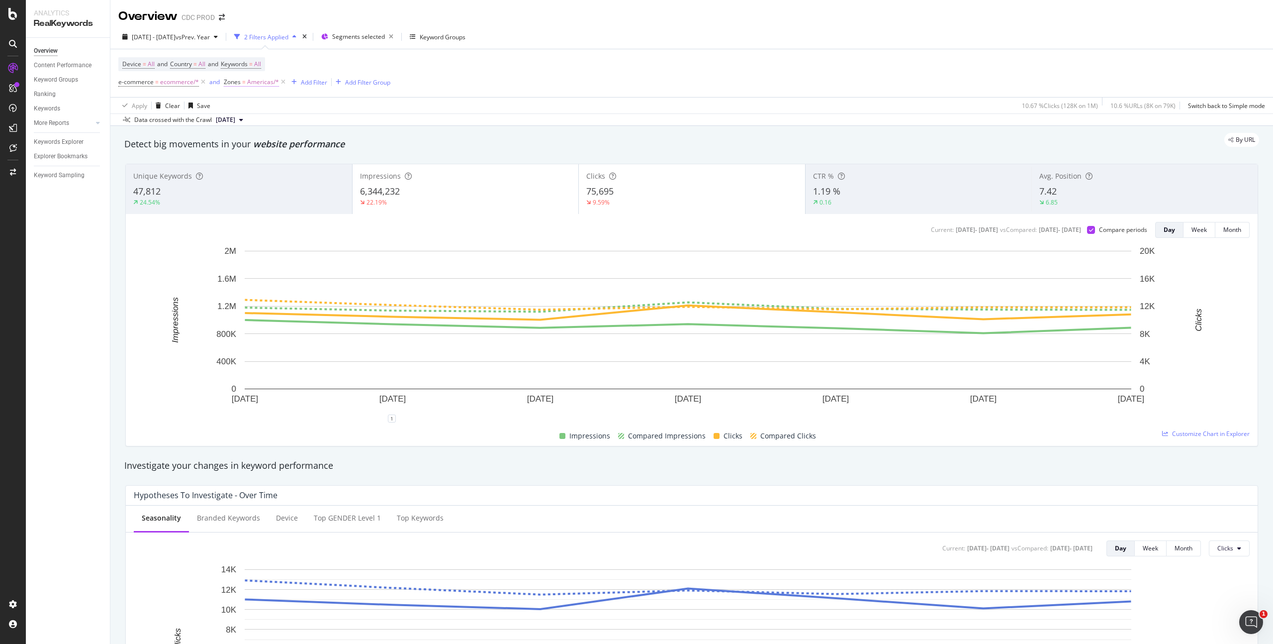
click at [258, 85] on span "Americas/*" at bounding box center [263, 82] width 32 height 14
click at [301, 57] on div "Device = All and Country = All and Keywords = All e-commerce = ecommerce/* and …" at bounding box center [691, 73] width 1147 height 48
click at [301, 82] on div "Add Filter" at bounding box center [314, 82] width 26 height 8
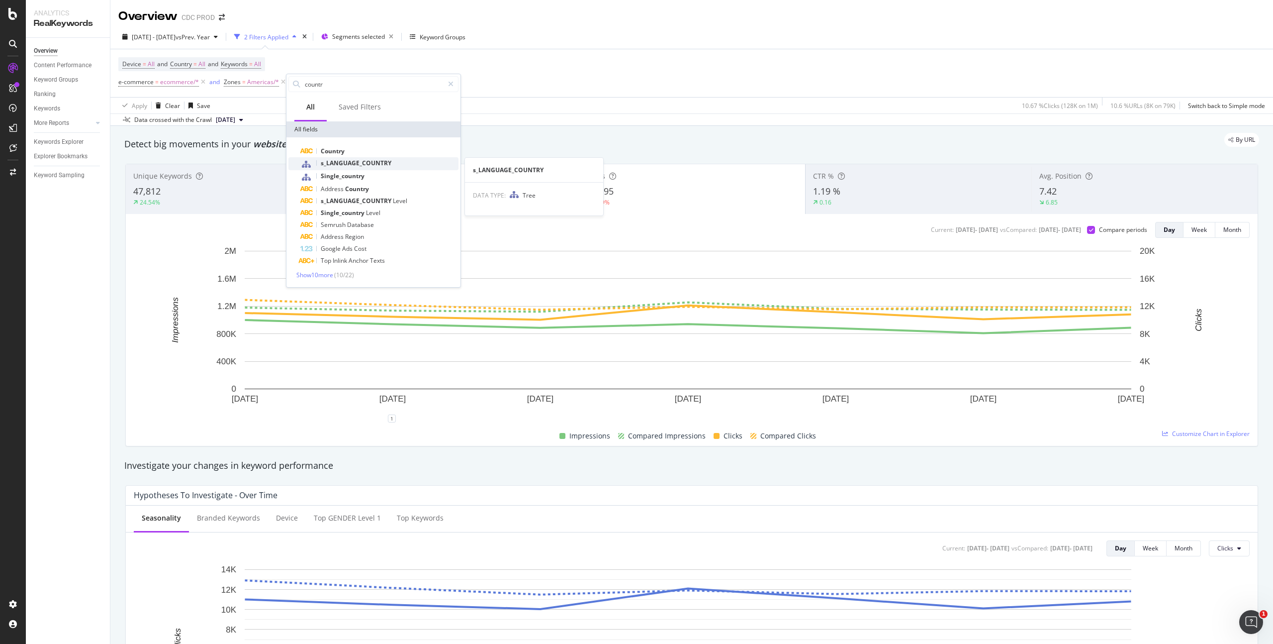
type input "countr"
click at [368, 158] on div "s_LANGUAGE_COUNTRY" at bounding box center [379, 163] width 158 height 13
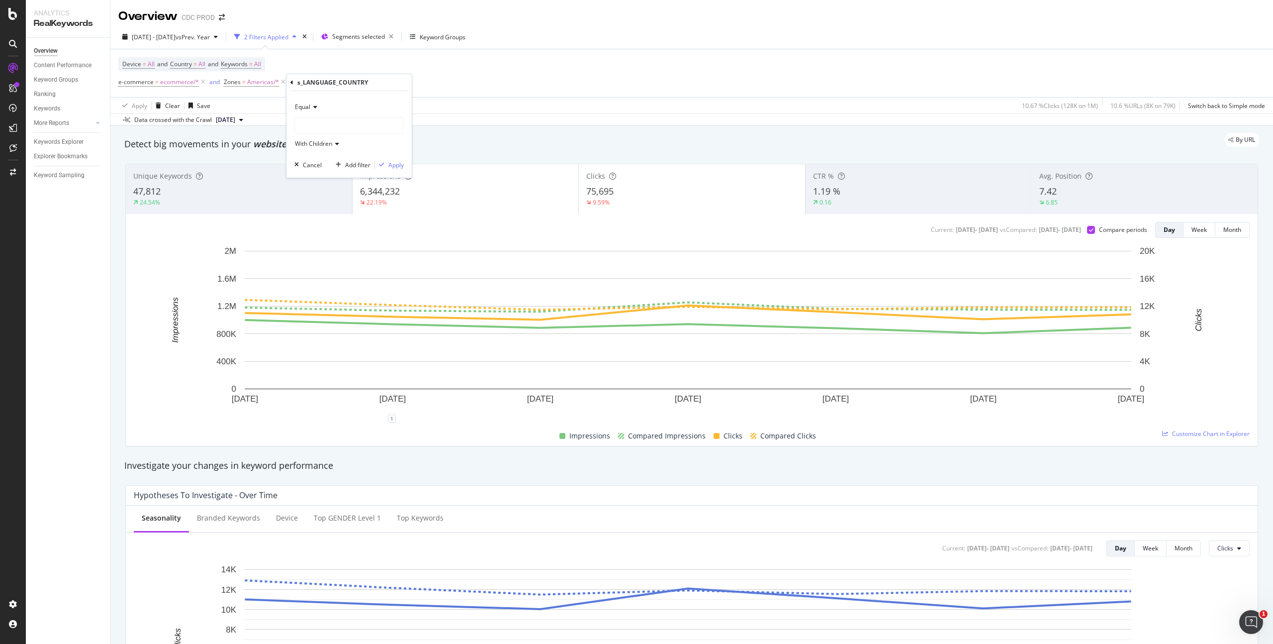
click at [323, 129] on div at bounding box center [349, 125] width 108 height 16
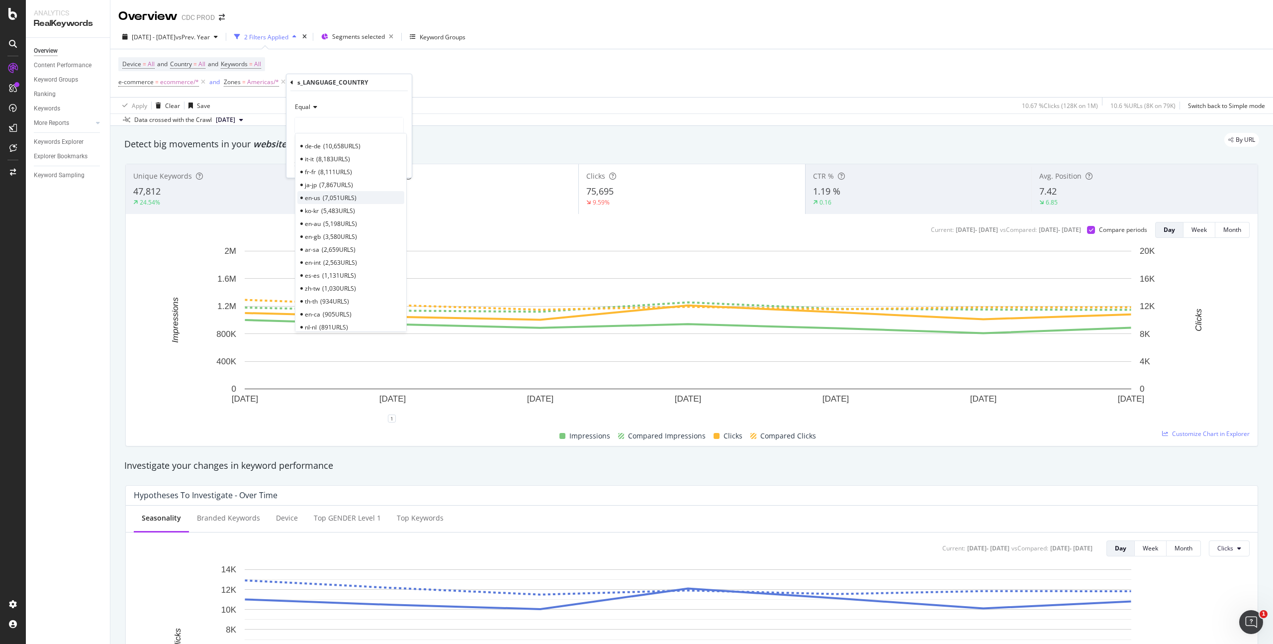
click at [327, 194] on span "7,051 URLS" at bounding box center [340, 198] width 34 height 8
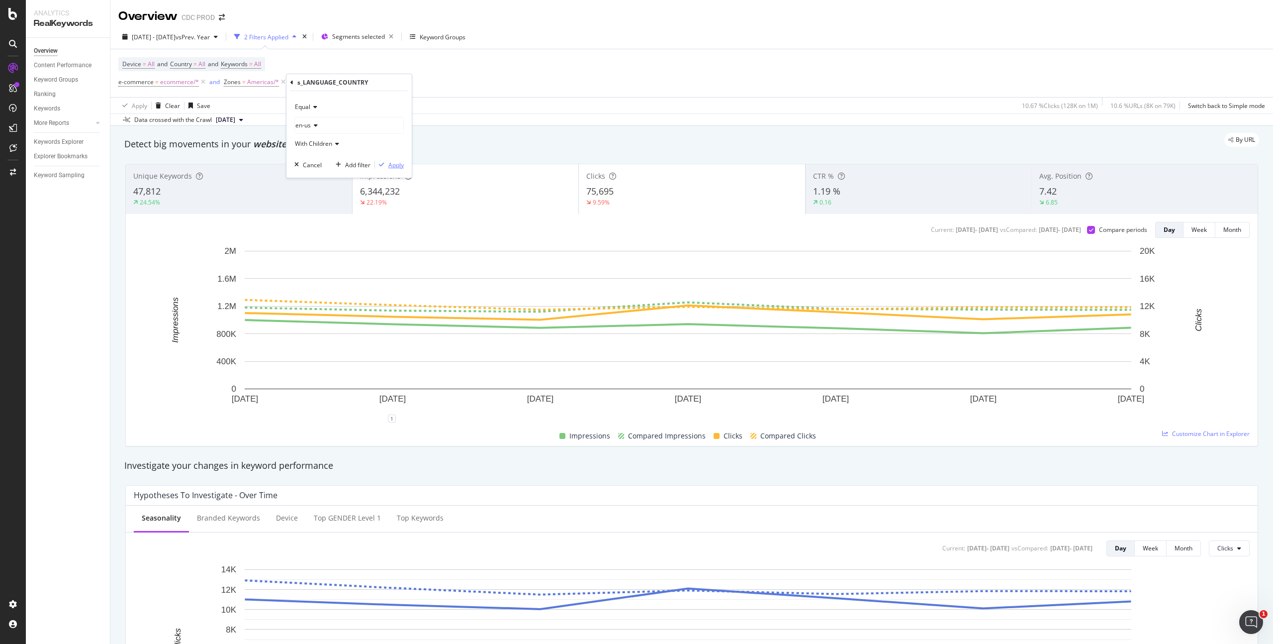
click at [394, 165] on div "Apply" at bounding box center [396, 165] width 15 height 8
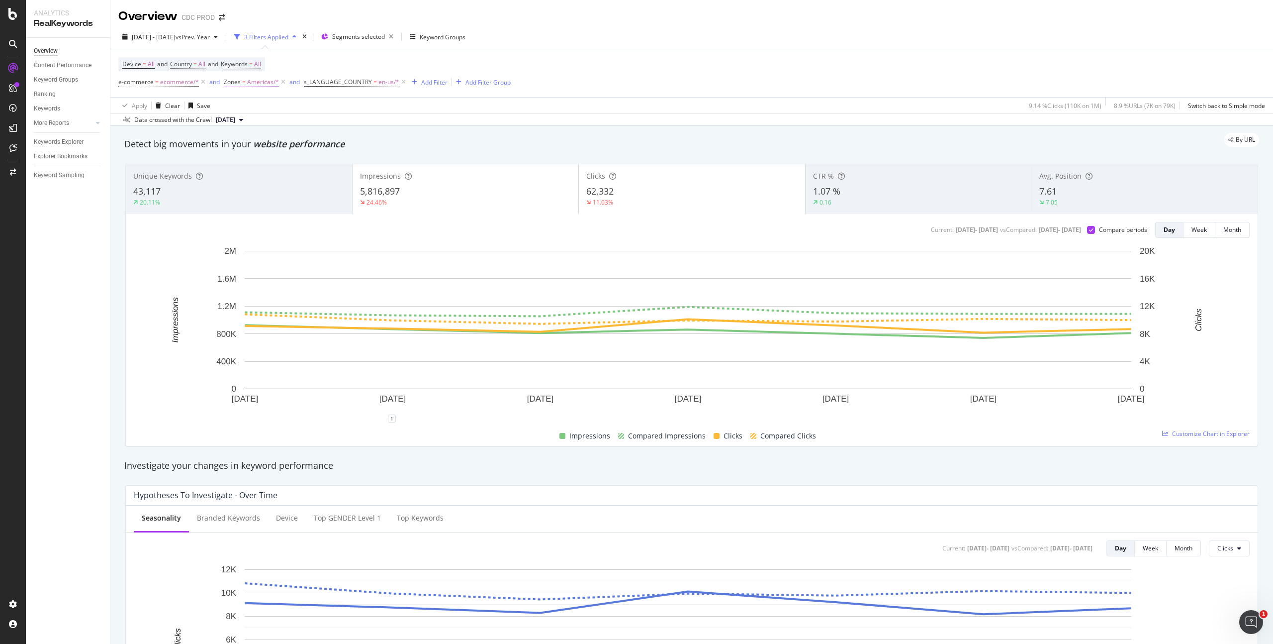
click at [402, 82] on icon at bounding box center [403, 82] width 8 height 10
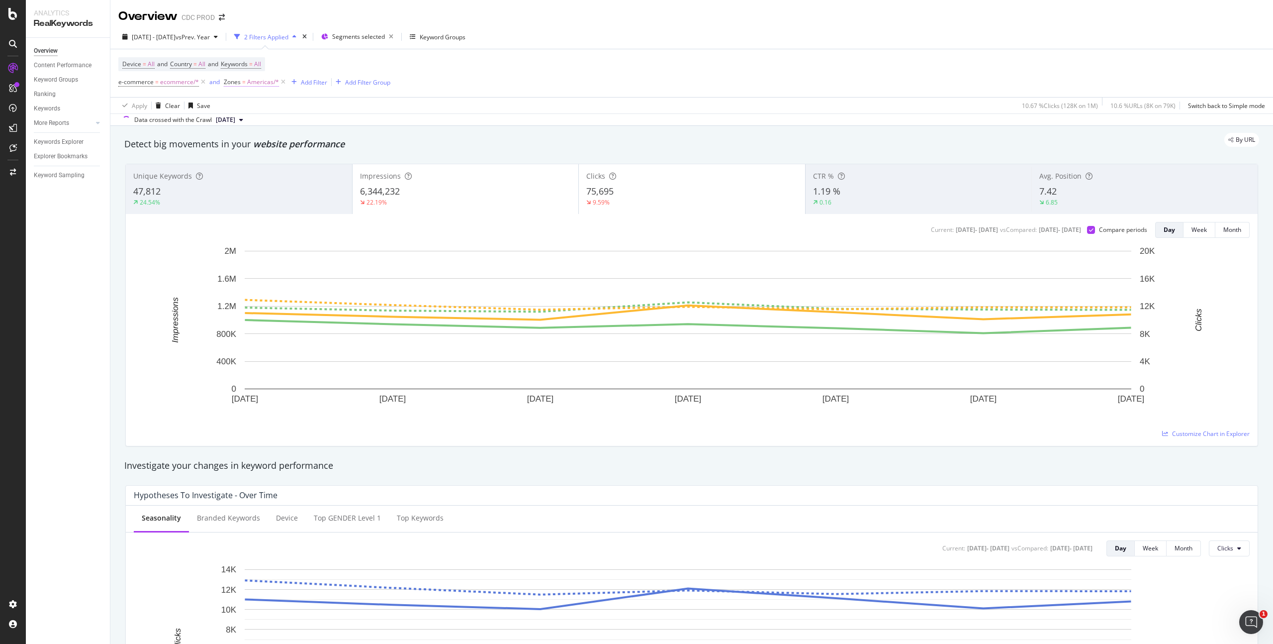
click at [264, 82] on span "Americas/*" at bounding box center [263, 82] width 32 height 14
click at [252, 121] on span "Americas" at bounding box center [245, 123] width 26 height 8
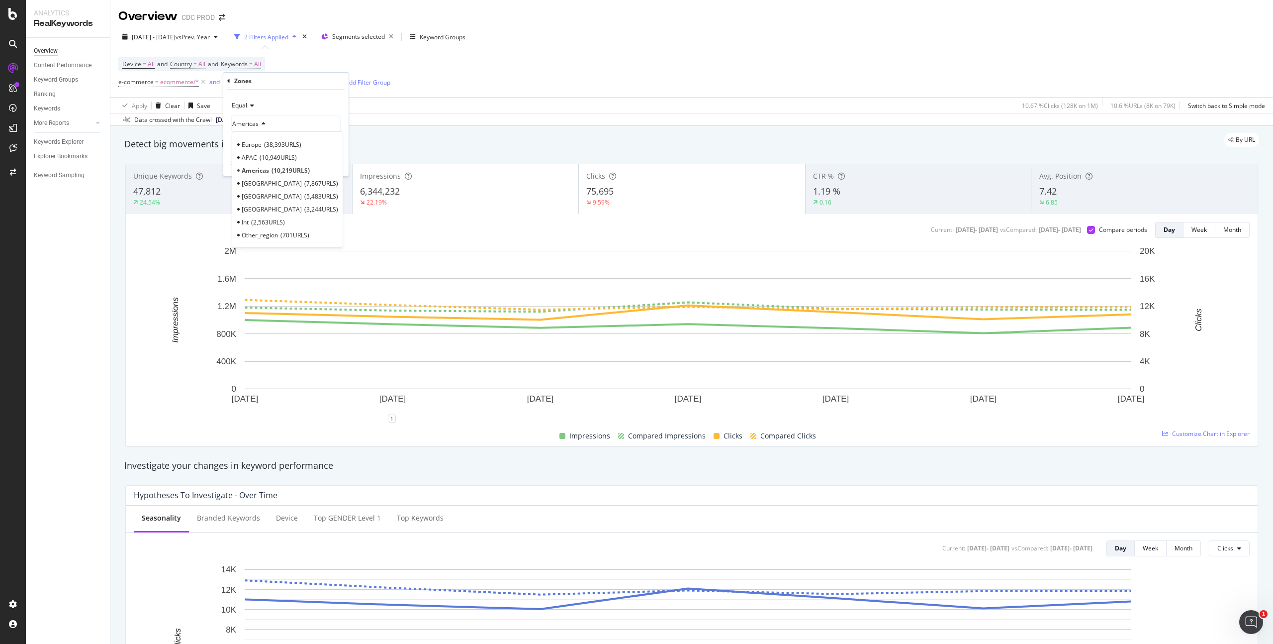
drag, startPoint x: 266, startPoint y: 185, endPoint x: 307, endPoint y: 181, distance: 41.0
click at [304, 185] on span "7,867 URLS" at bounding box center [321, 183] width 34 height 8
click at [337, 164] on div "Apply" at bounding box center [332, 163] width 15 height 8
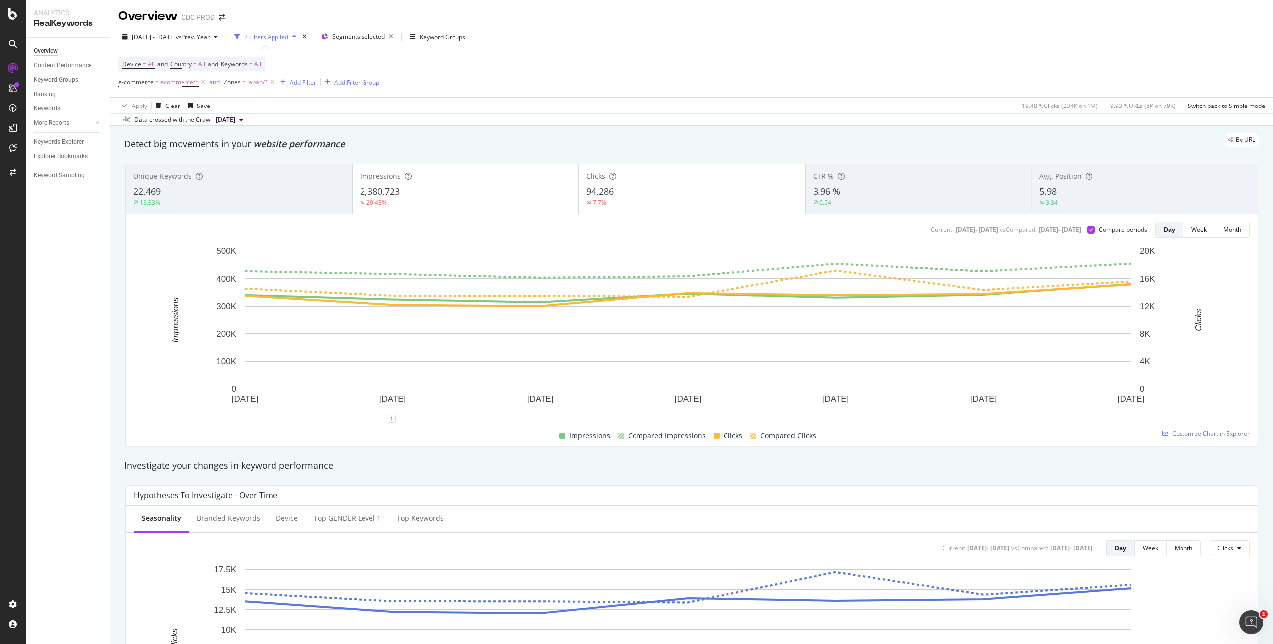
click at [249, 80] on span "Japan/*" at bounding box center [257, 82] width 21 height 14
click at [292, 123] on icon at bounding box center [295, 124] width 7 height 6
click at [263, 146] on div "Europe 38,393 URLS" at bounding box center [288, 144] width 109 height 13
click at [333, 161] on div "Apply" at bounding box center [332, 163] width 15 height 8
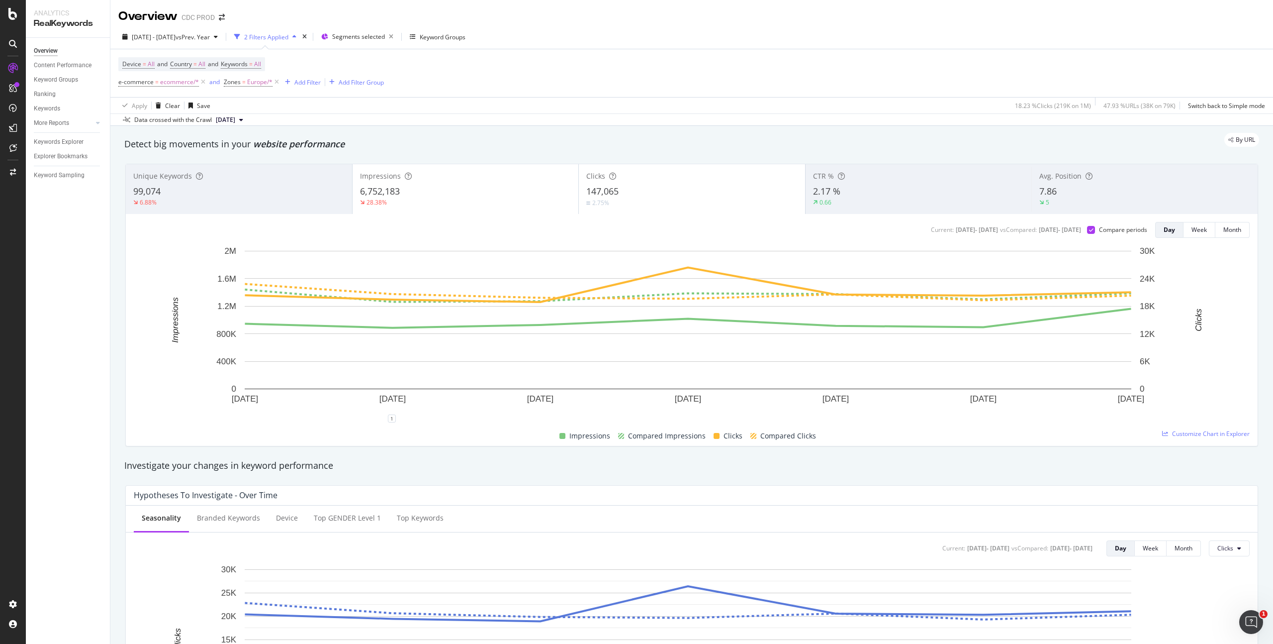
click at [752, 137] on div "By URL" at bounding box center [686, 140] width 1145 height 14
click at [307, 79] on div "Add Filter" at bounding box center [307, 82] width 26 height 8
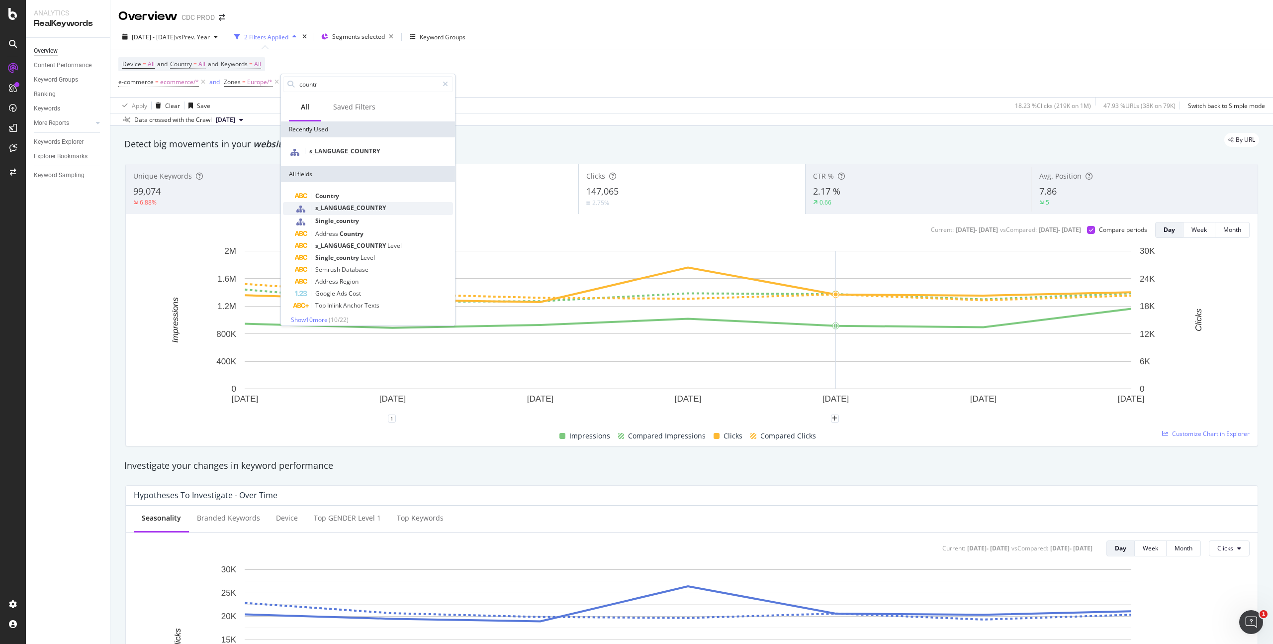
click at [340, 205] on span "s_LANGUAGE_COUNTRY" at bounding box center [350, 207] width 71 height 8
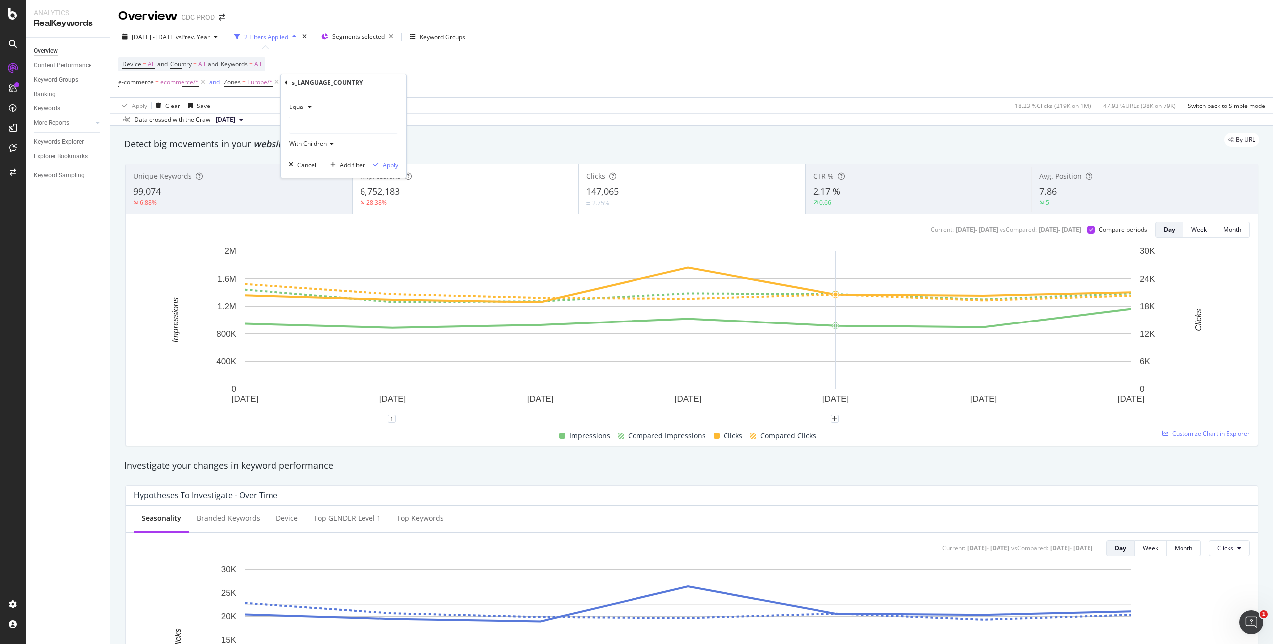
click at [323, 124] on div at bounding box center [344, 125] width 108 height 16
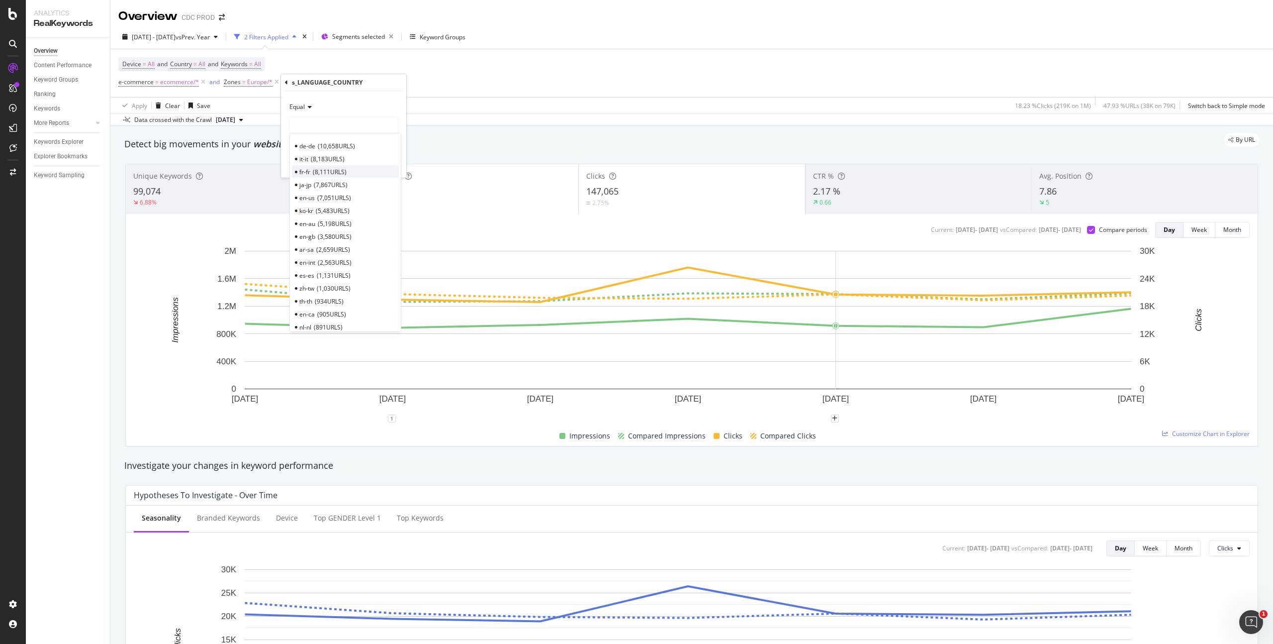
click at [316, 170] on span "8,111 URLS" at bounding box center [330, 172] width 34 height 8
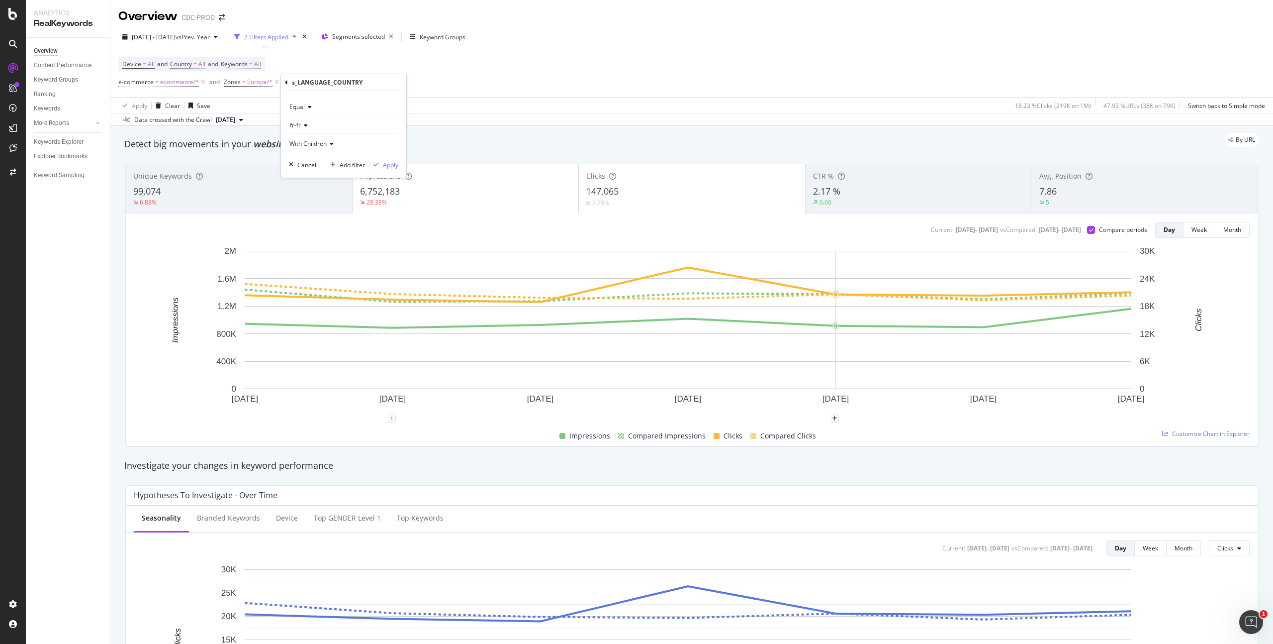
click at [384, 164] on div "Apply" at bounding box center [390, 165] width 15 height 8
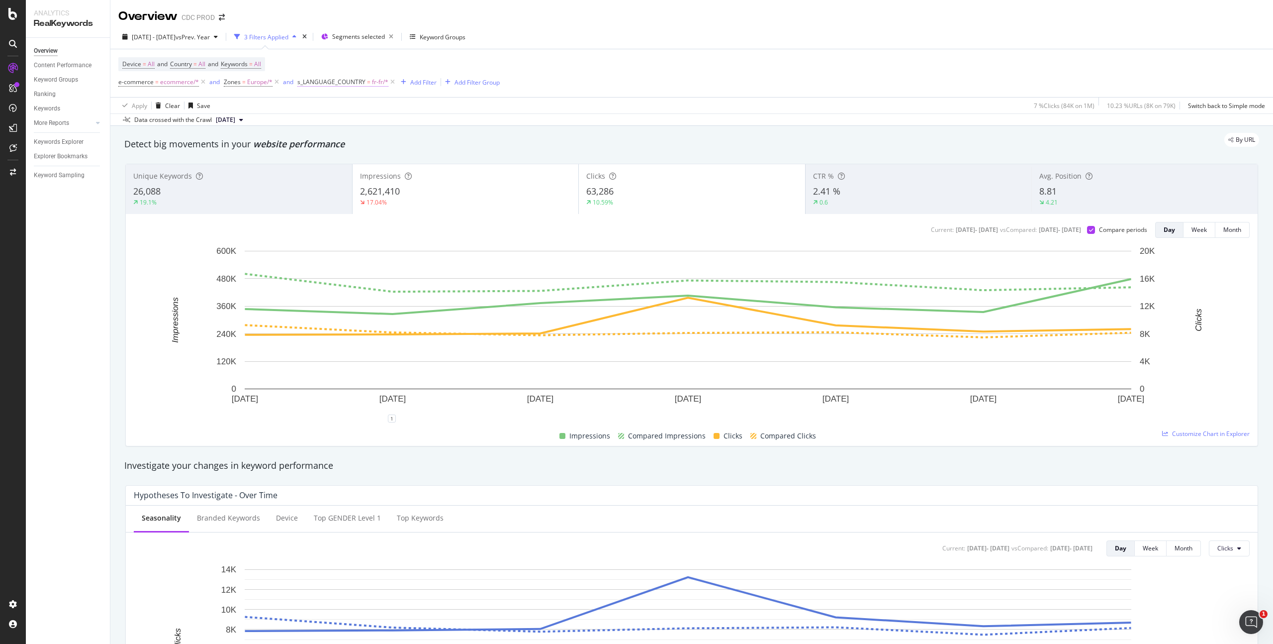
click at [372, 79] on span "fr-fr/*" at bounding box center [380, 82] width 16 height 14
click at [326, 126] on div "fr-fr" at bounding box center [360, 124] width 108 height 16
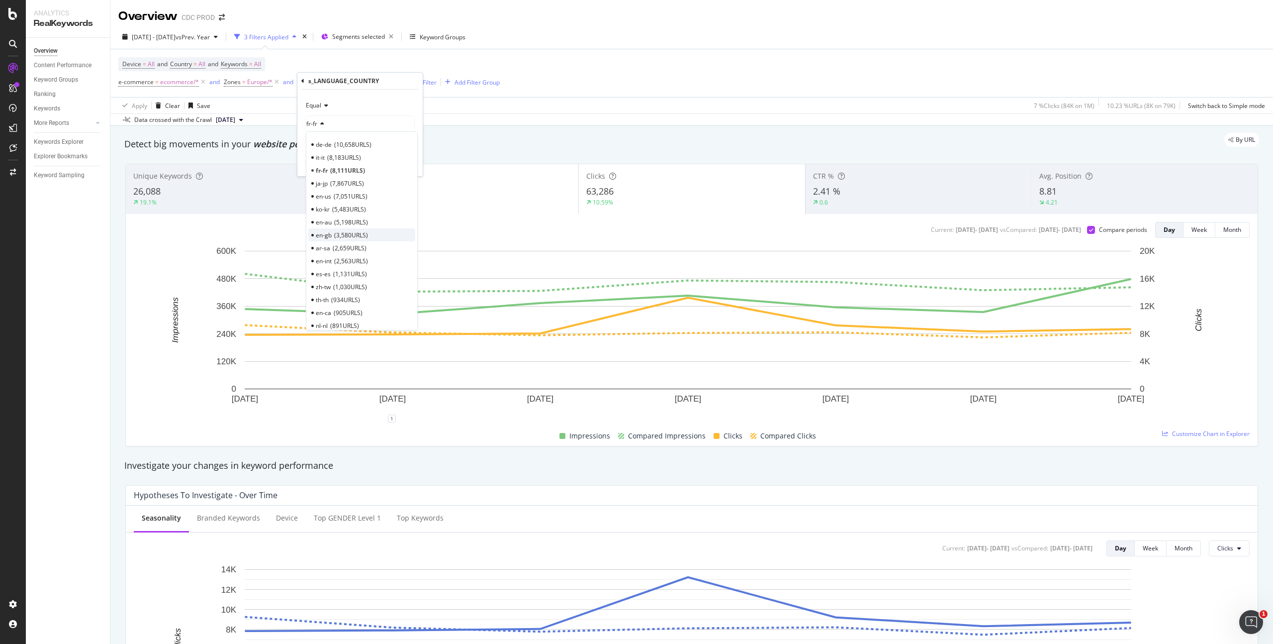
click at [347, 233] on span "3,580 URLS" at bounding box center [351, 235] width 34 height 8
click at [409, 164] on div "Apply" at bounding box center [406, 163] width 15 height 8
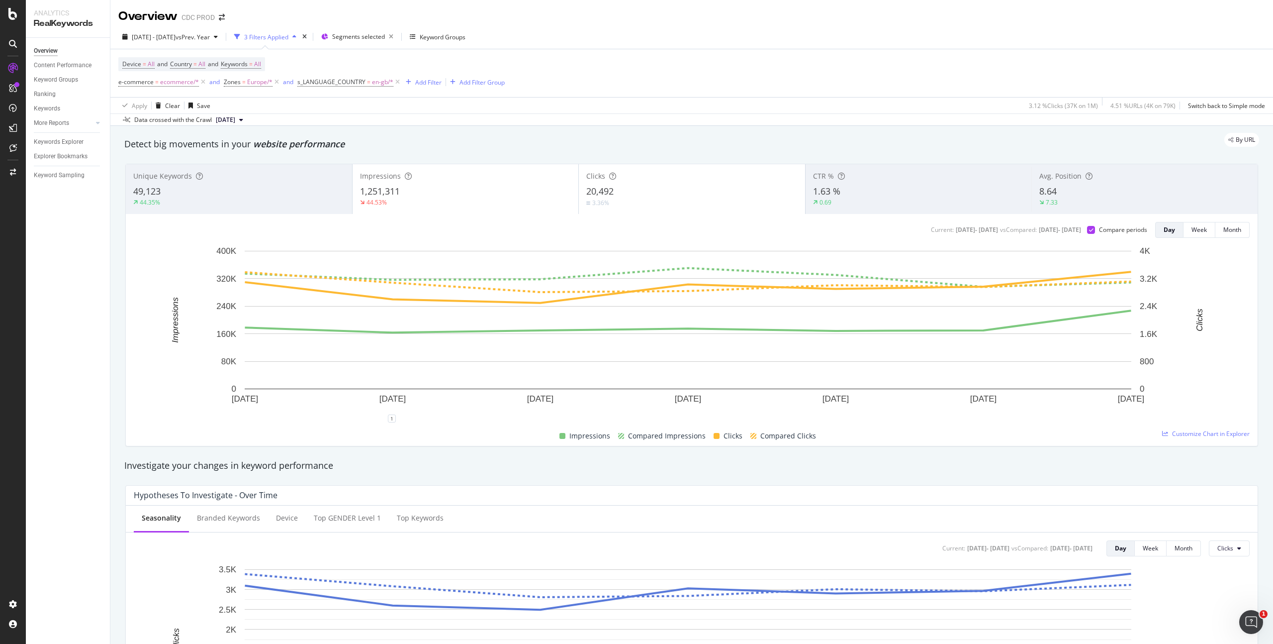
click at [659, 189] on div "20,492" at bounding box center [691, 191] width 211 height 13
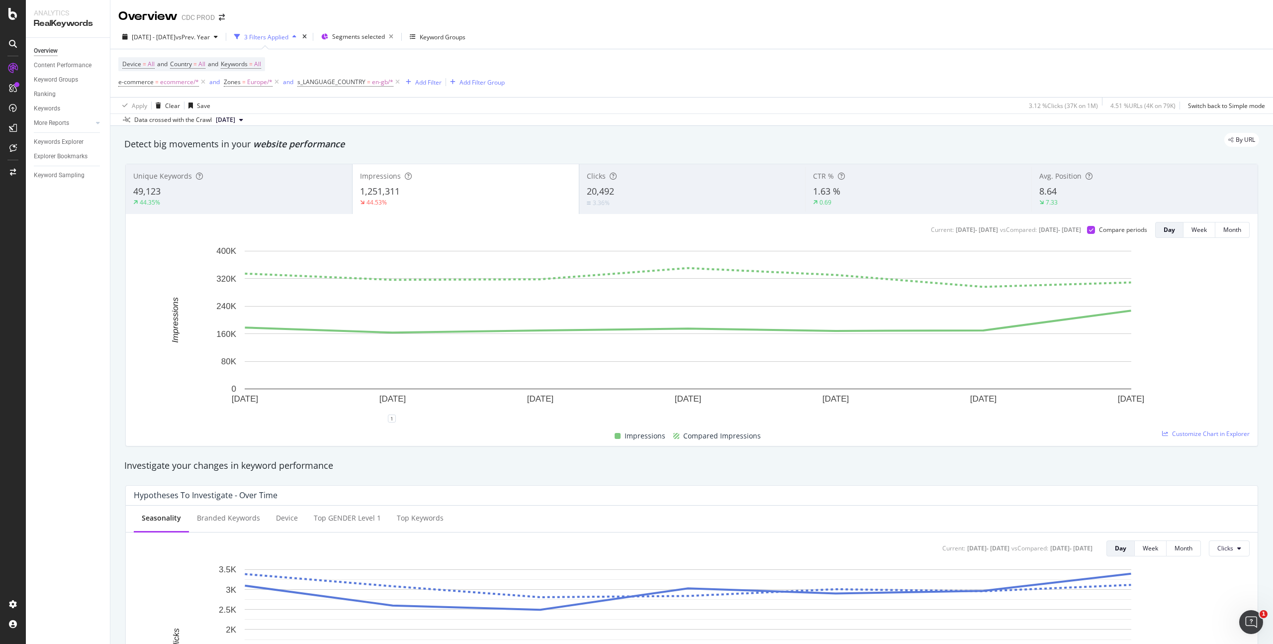
click at [512, 190] on div "1,251,311" at bounding box center [465, 191] width 211 height 13
click at [637, 185] on div "20,492" at bounding box center [692, 191] width 211 height 13
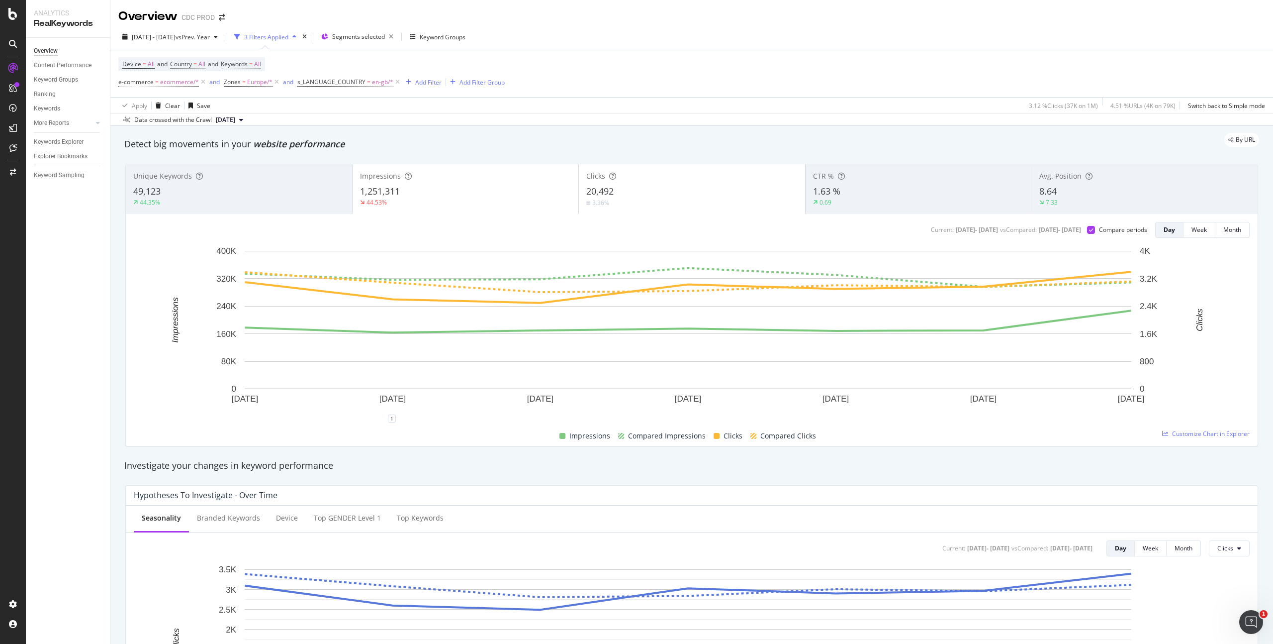
click at [513, 189] on div "1,251,311" at bounding box center [465, 191] width 211 height 13
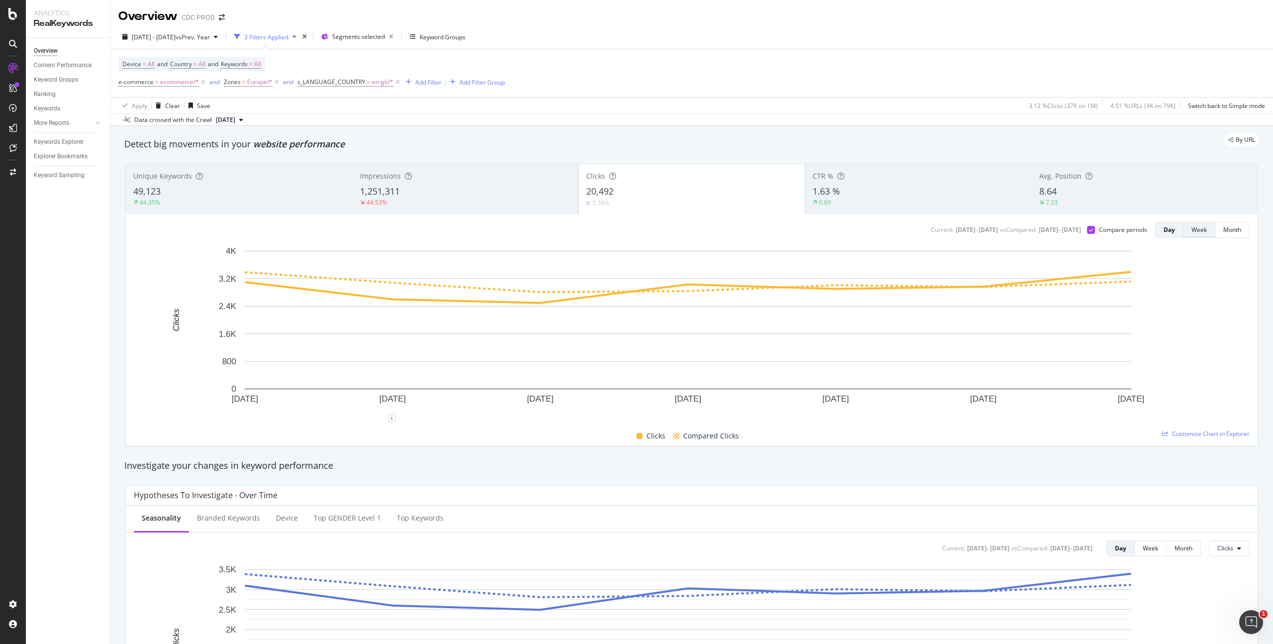
click at [752, 229] on div "Week" at bounding box center [1199, 229] width 15 height 8
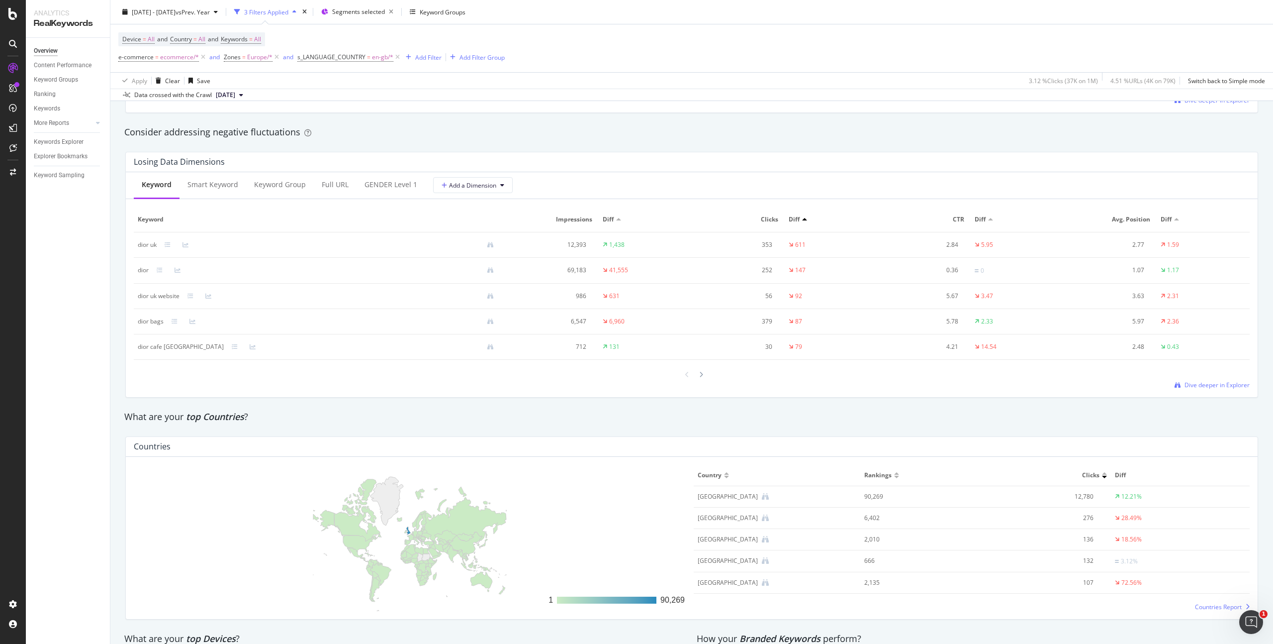
scroll to position [1134, 0]
click at [331, 187] on div "Full URL" at bounding box center [335, 184] width 27 height 10
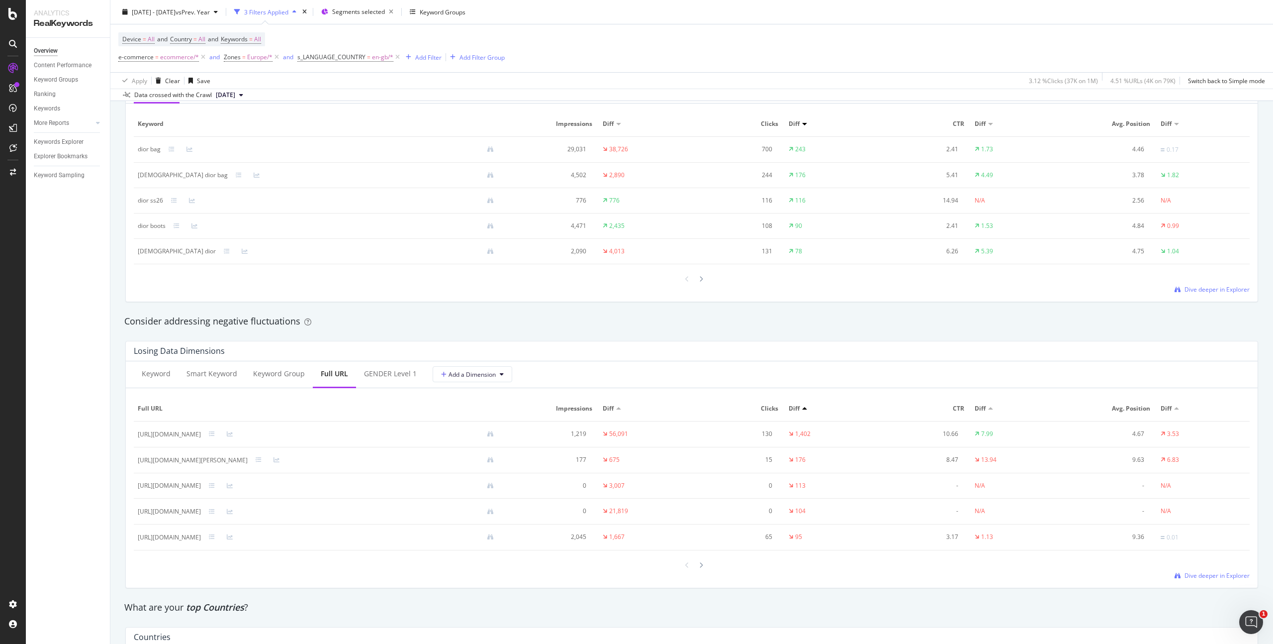
scroll to position [798, 0]
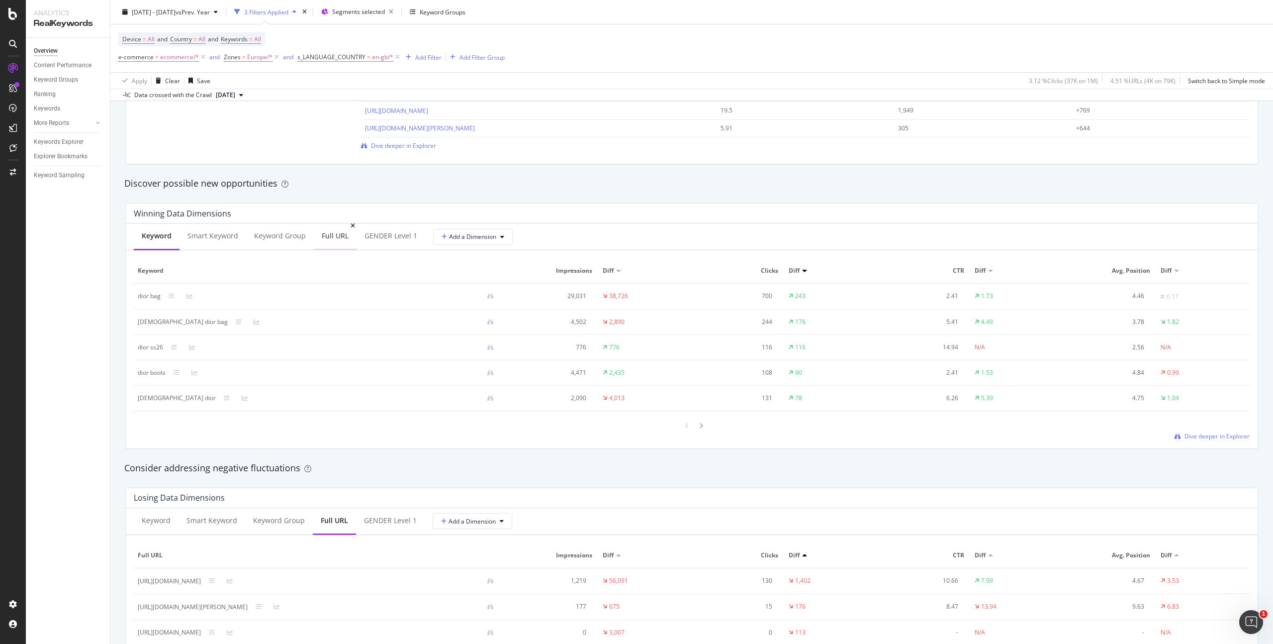
click at [322, 234] on div "Full URL" at bounding box center [335, 236] width 27 height 10
drag, startPoint x: 357, startPoint y: 321, endPoint x: 139, endPoint y: 323, distance: 218.4
click at [139, 323] on div "[URL][DOMAIN_NAME]" at bounding box center [320, 321] width 365 height 9
copy div "[URL][DOMAIN_NAME]"
